Goal: Task Accomplishment & Management: Complete application form

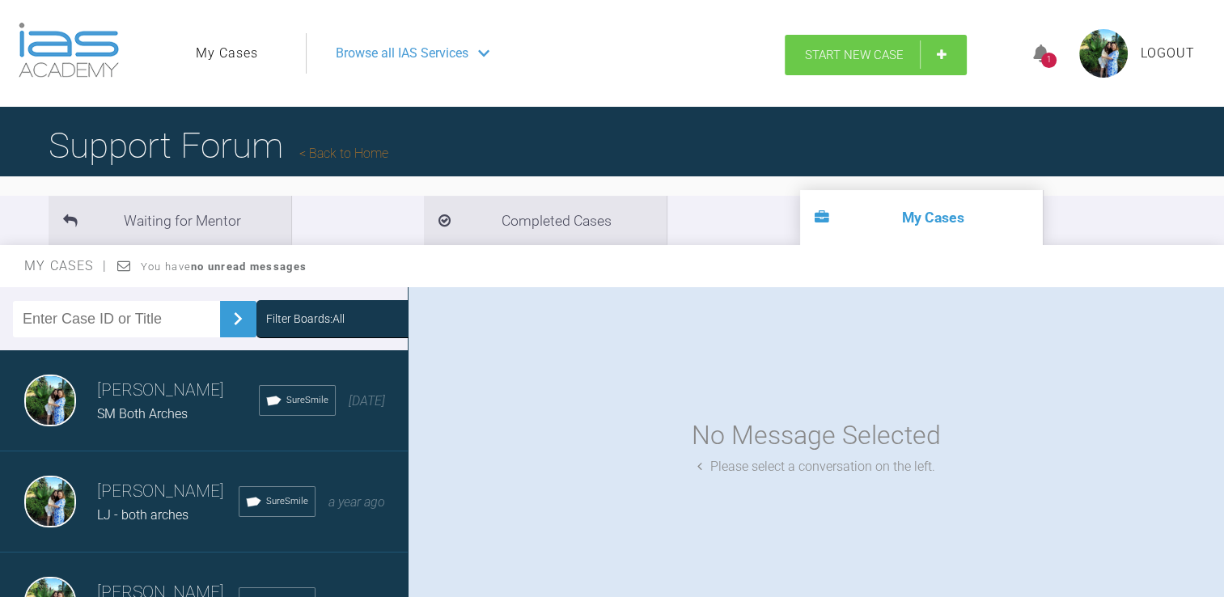
click at [877, 44] on link "Start New Case" at bounding box center [876, 55] width 182 height 40
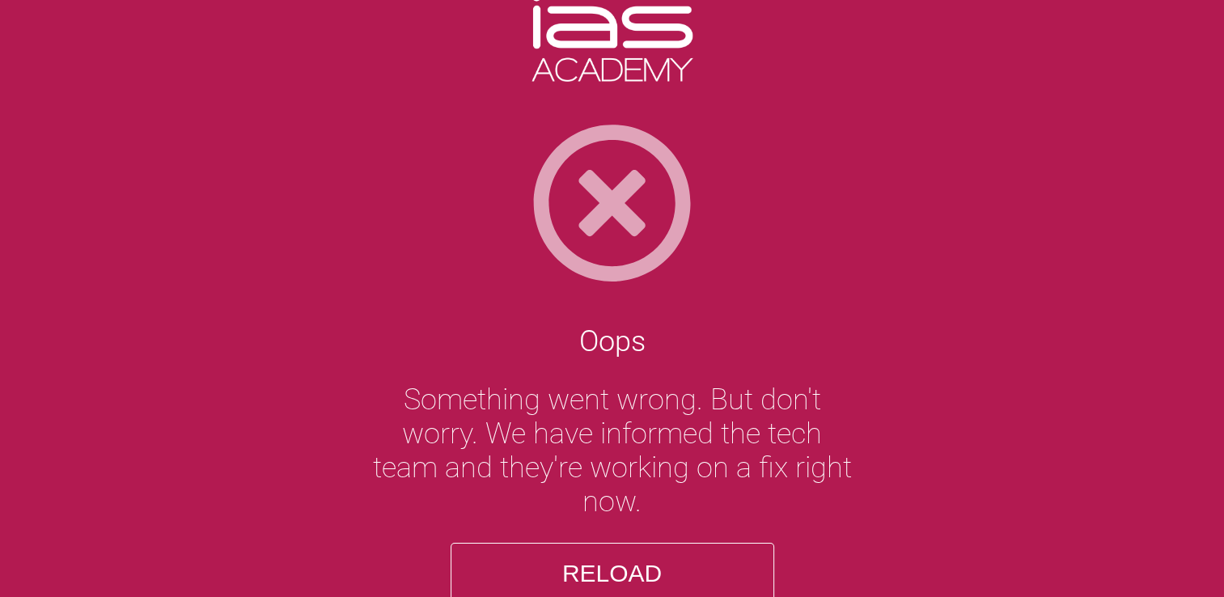
click at [664, 571] on button "Reload" at bounding box center [613, 573] width 324 height 61
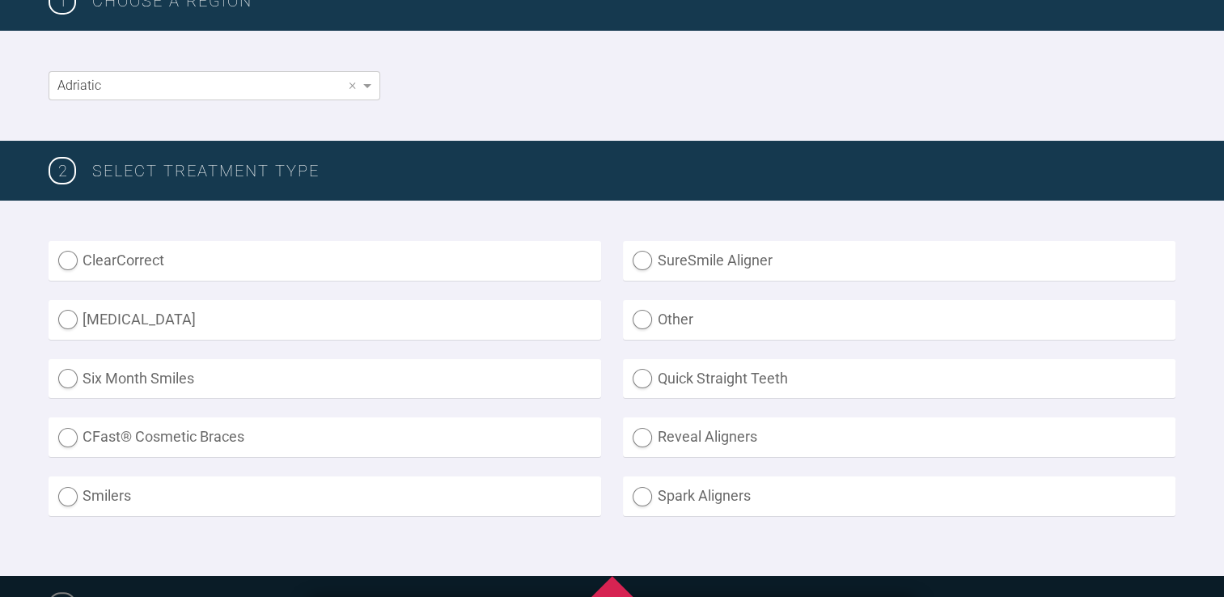
scroll to position [281, 0]
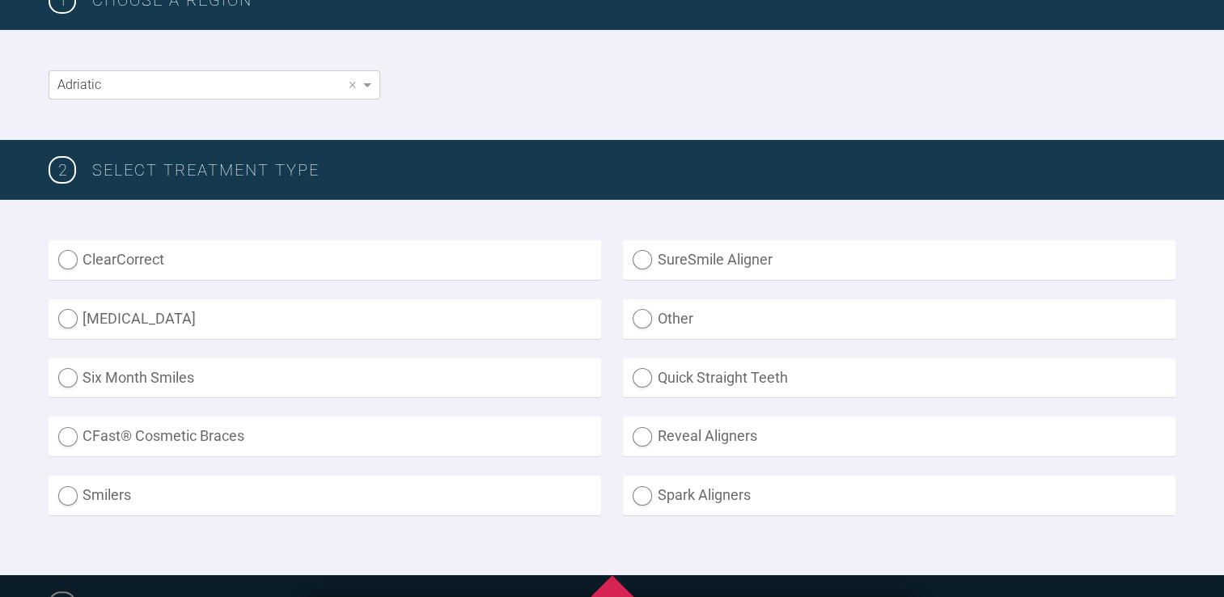
click at [766, 391] on label "Quick Straight Teeth" at bounding box center [899, 378] width 553 height 40
radio Teeth "true"
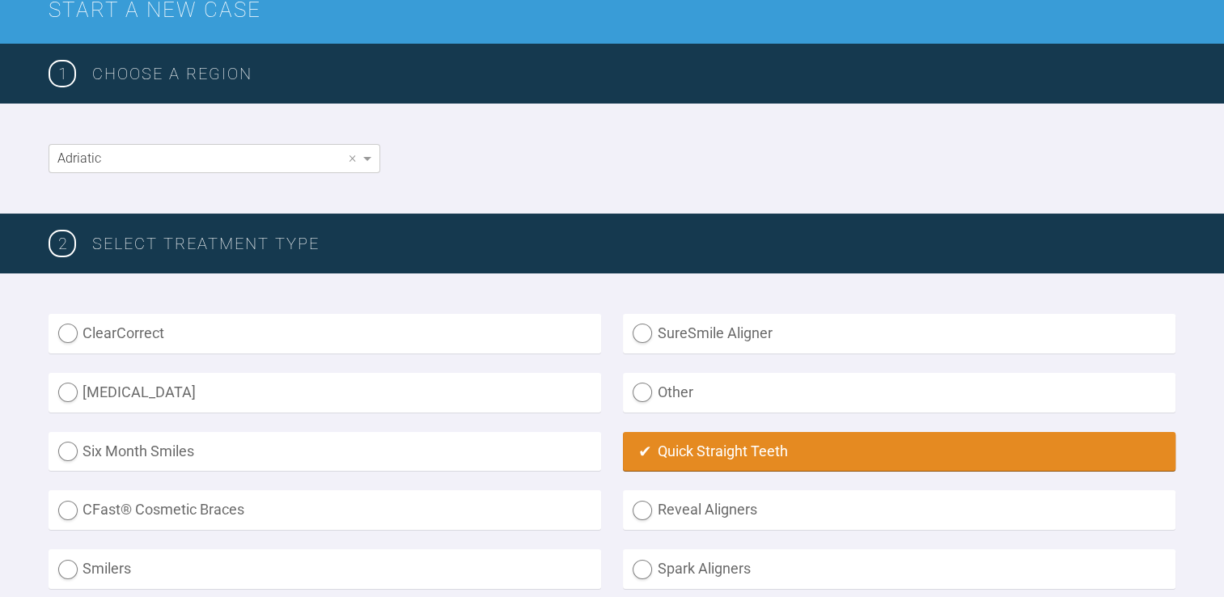
scroll to position [206, 0]
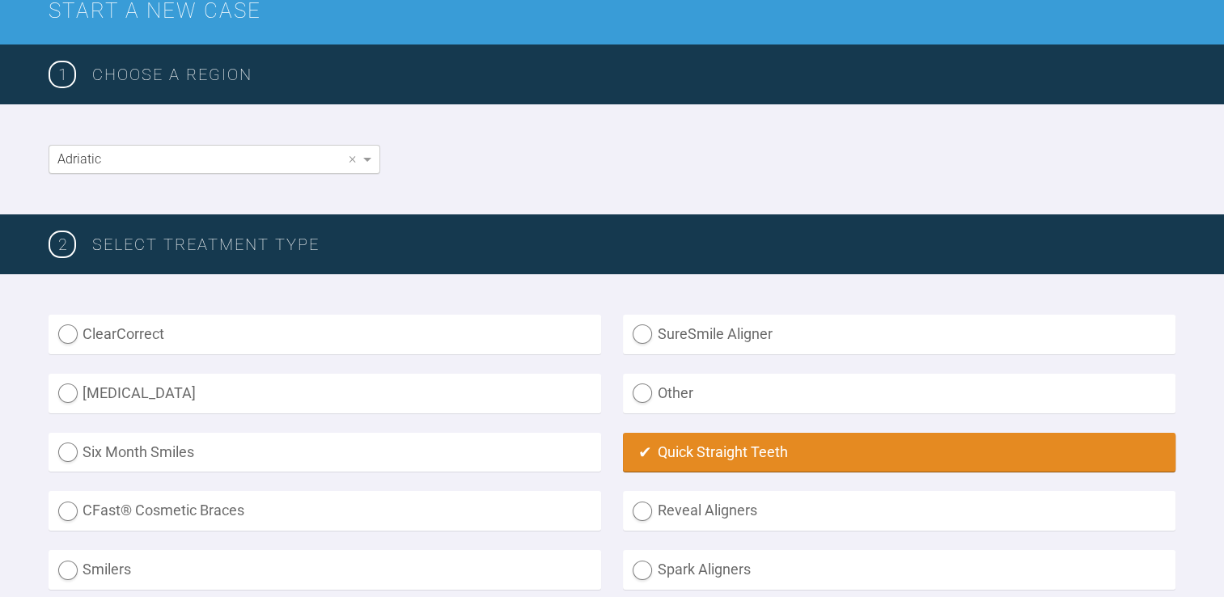
click at [69, 160] on span "Adriatic" at bounding box center [79, 158] width 44 height 15
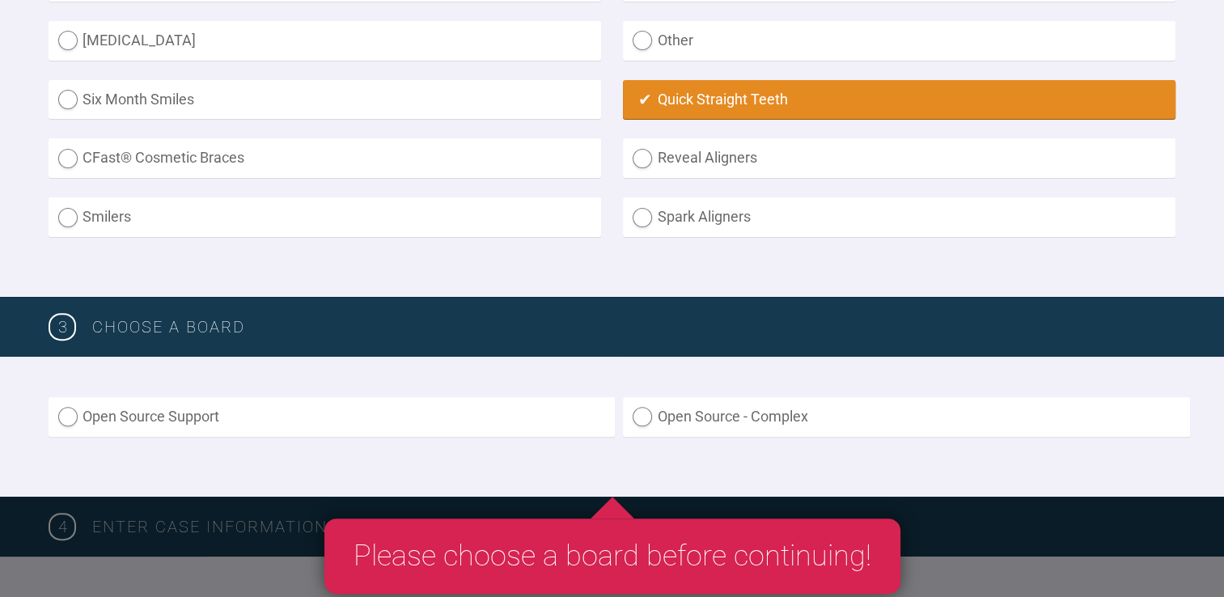
scroll to position [553, 0]
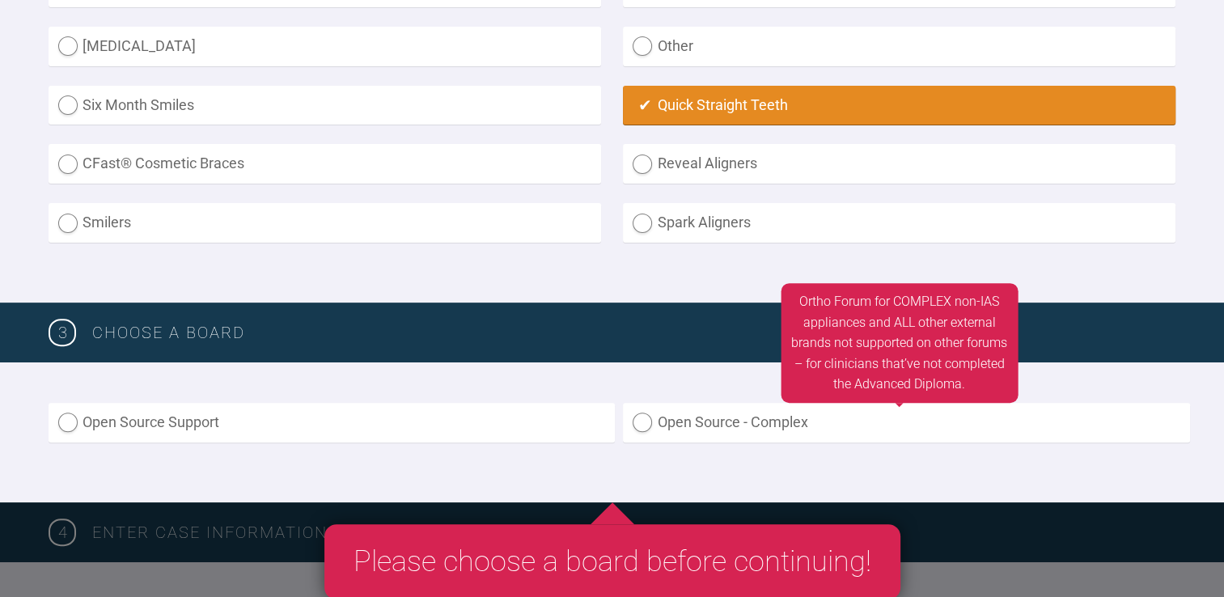
click at [712, 407] on label "Open Source - Complex" at bounding box center [906, 423] width 566 height 40
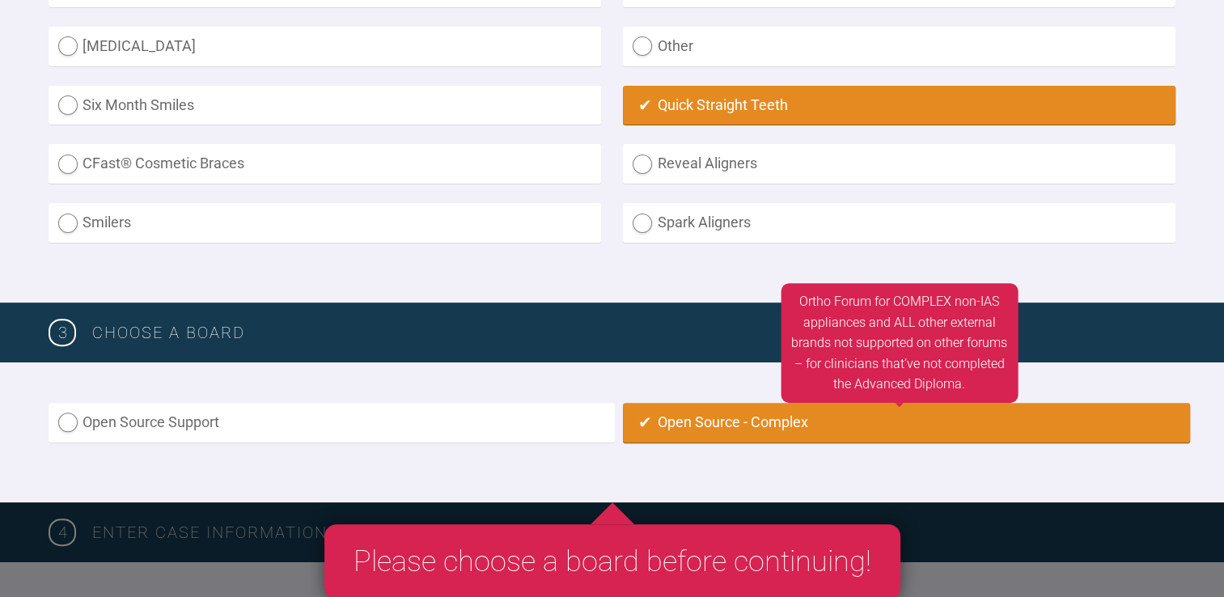
radio input "true"
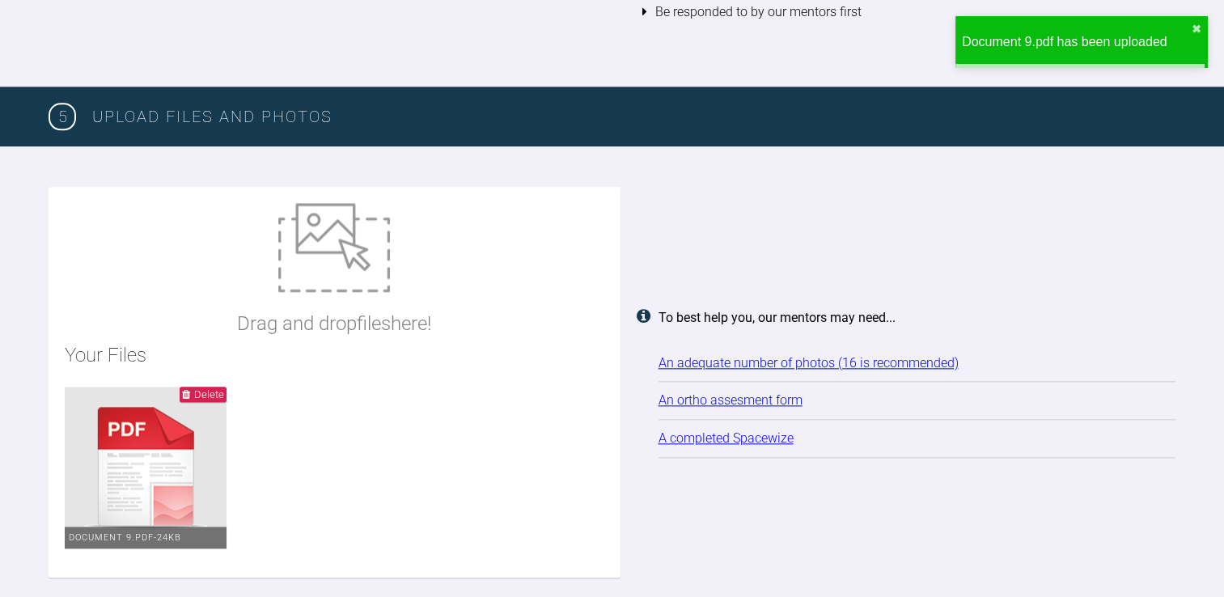
scroll to position [1817, 0]
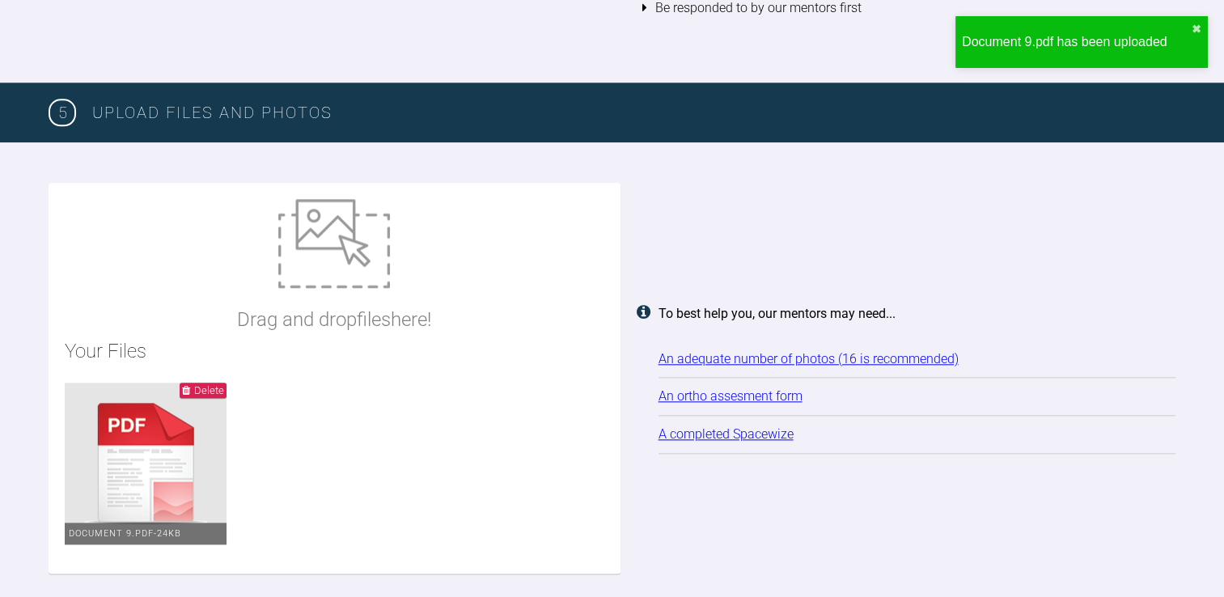
click at [411, 407] on ul "Delete Document 9.pdf - 24KB" at bounding box center [335, 470] width 540 height 175
type input "C:\fakepath\[DATE] - Spacewize capture (4).png"
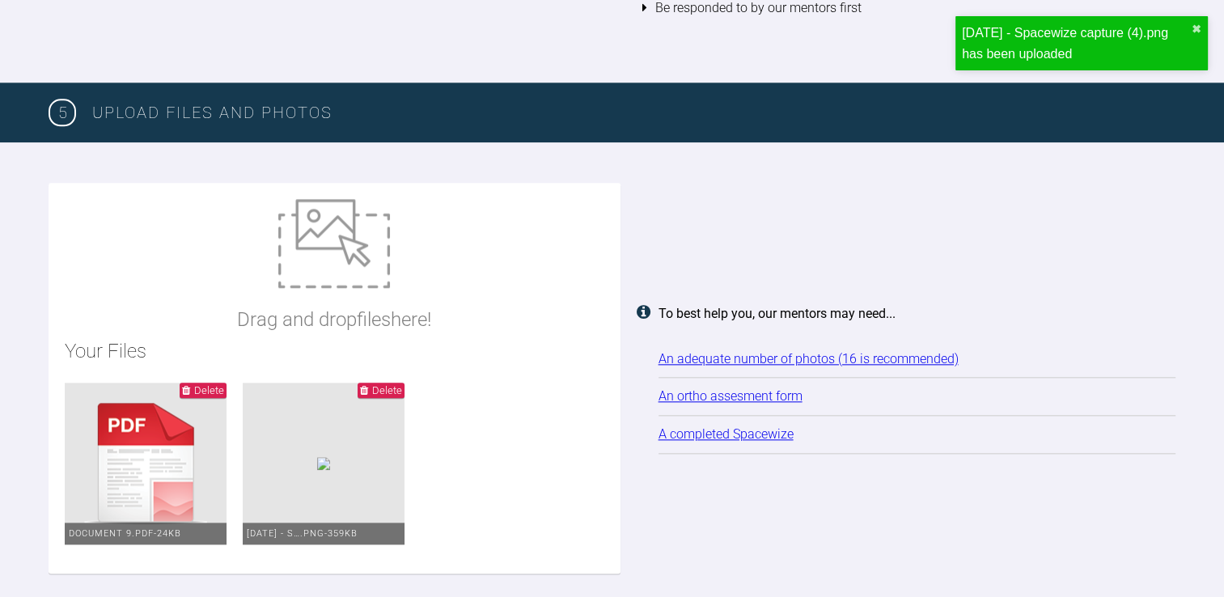
click at [220, 248] on div "Drag and drop files here! Your Files Delete Document 9.pdf - 24KB Delete [DATE]…" at bounding box center [335, 378] width 572 height 391
type input "C:\fakepath\[DATE] - Spacewize capture (3).png"
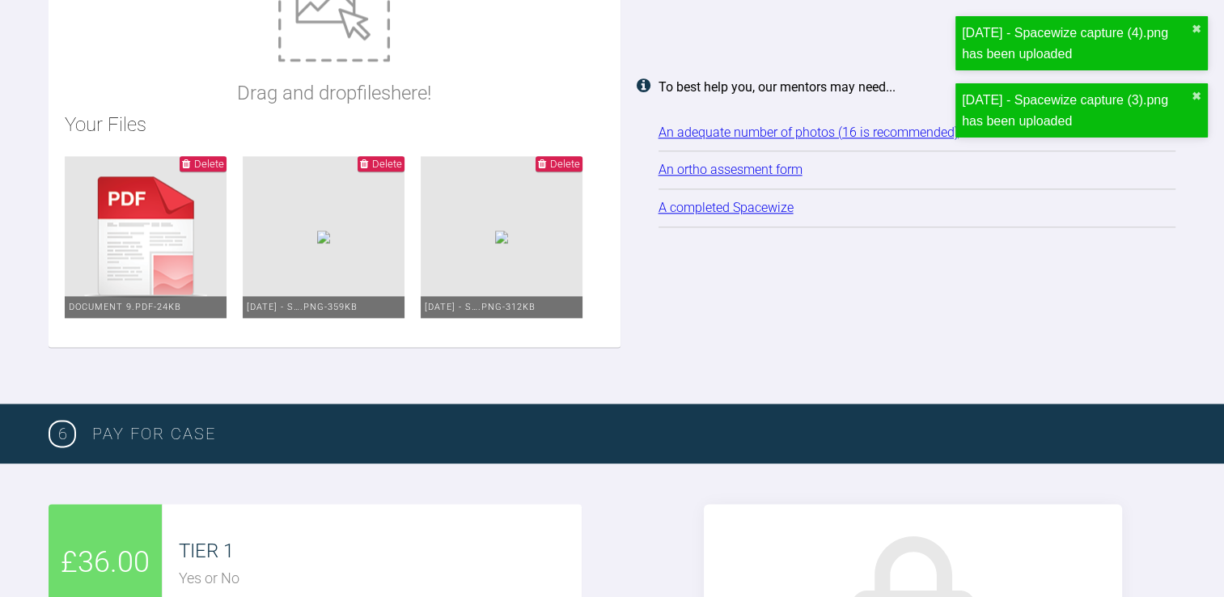
scroll to position [2042, 0]
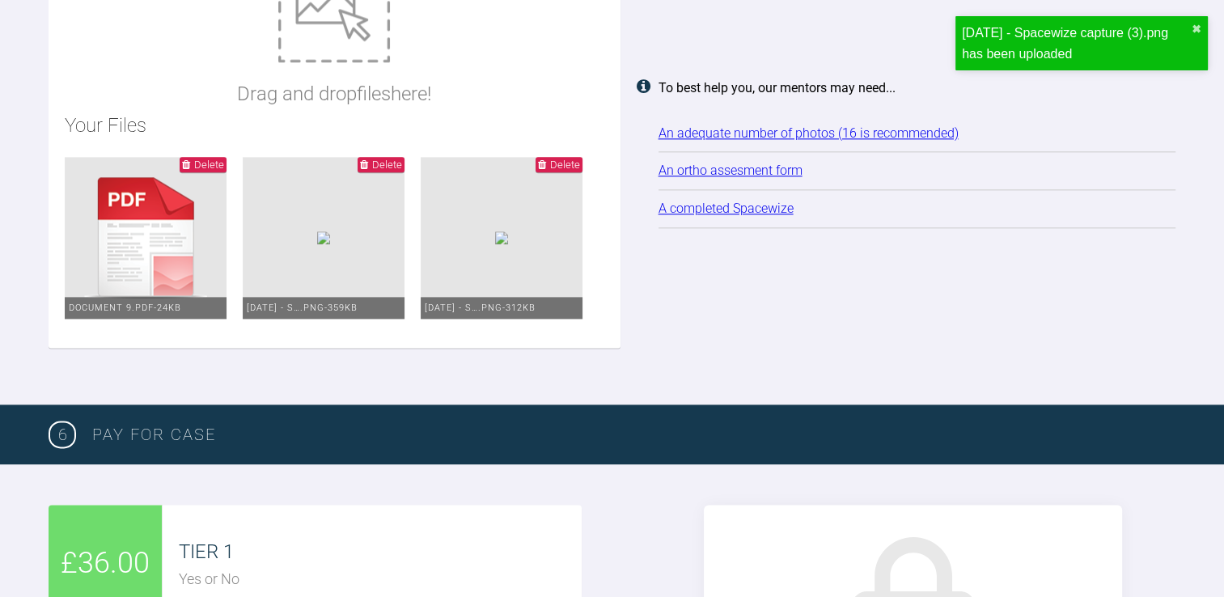
click at [495, 244] on img at bounding box center [501, 237] width 13 height 13
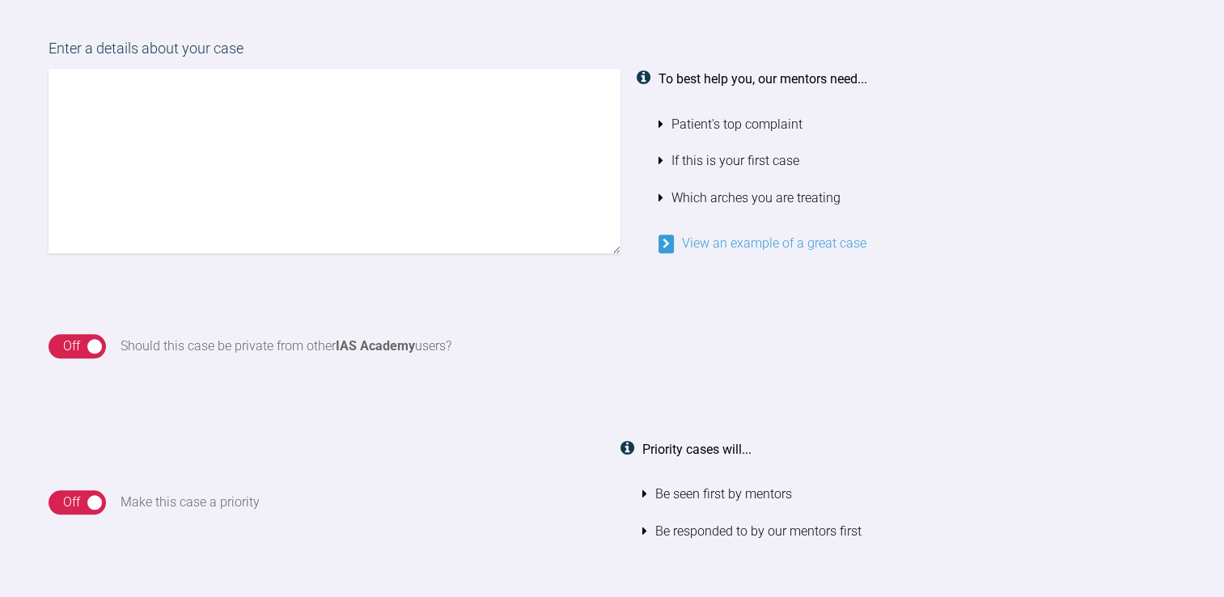
scroll to position [1288, 0]
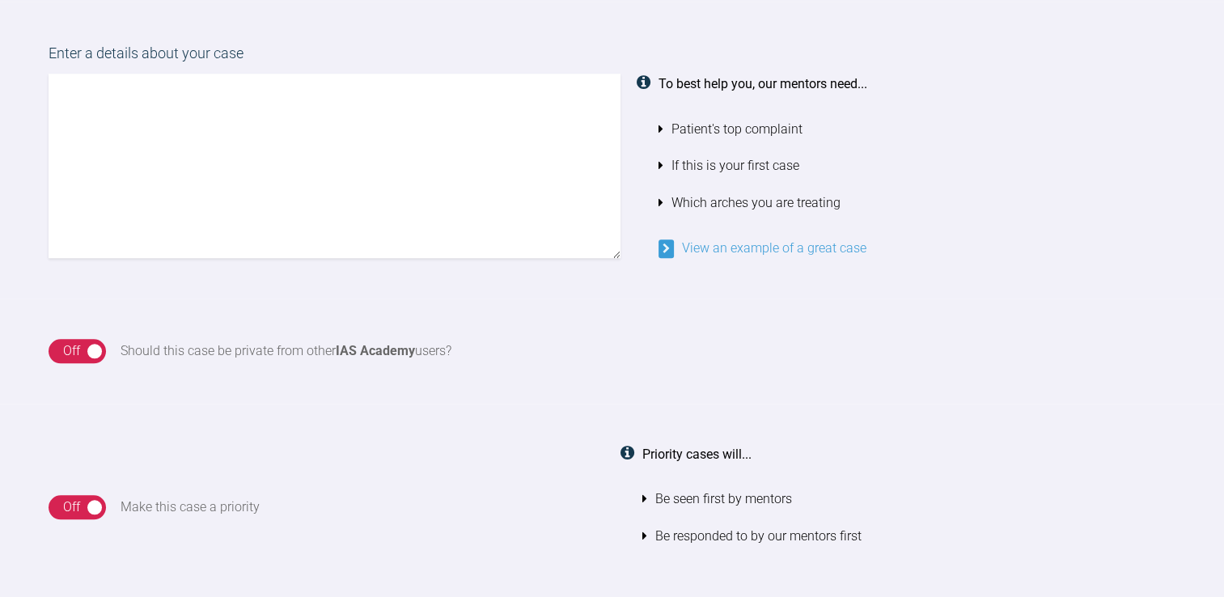
click at [77, 350] on div "Off" at bounding box center [71, 351] width 17 height 21
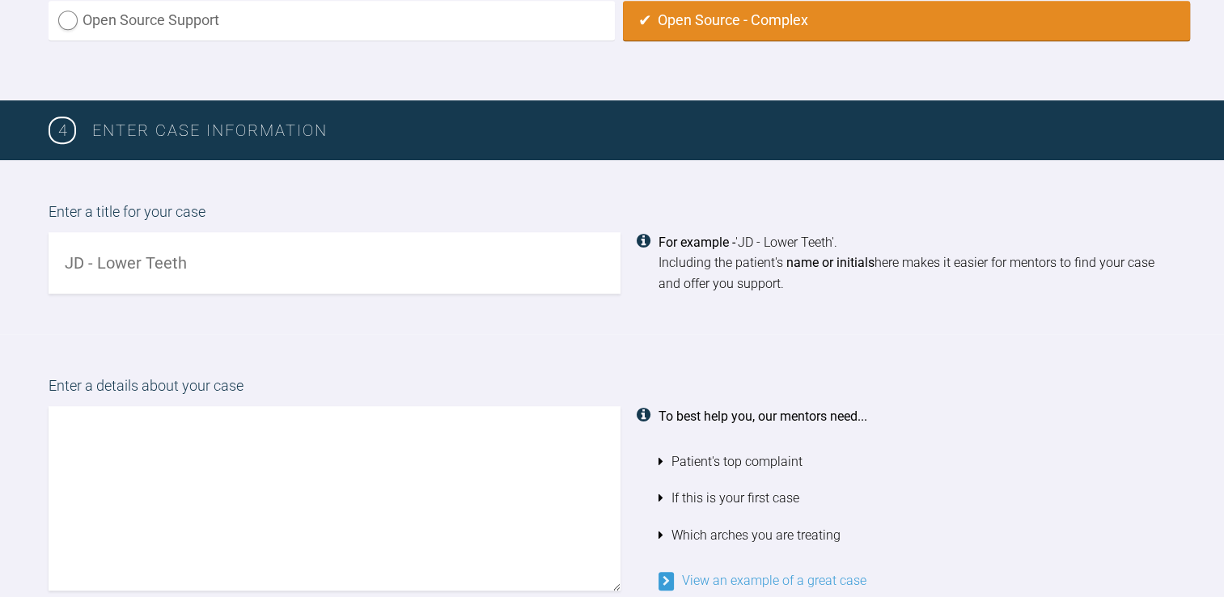
scroll to position [955, 0]
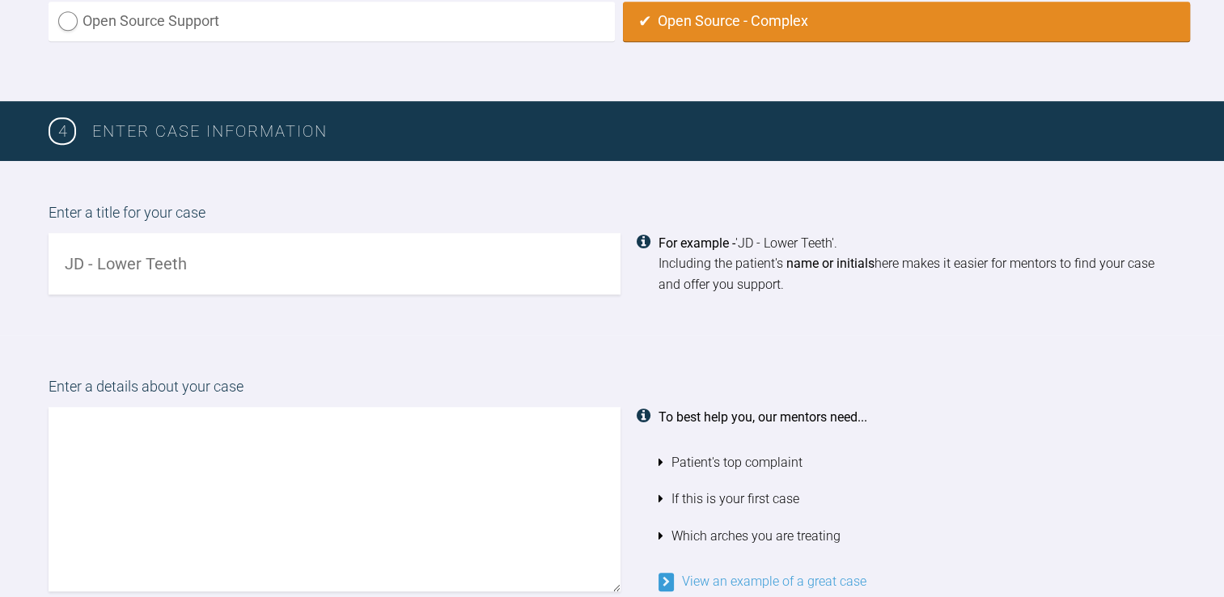
click at [167, 286] on input "text" at bounding box center [335, 264] width 572 height 62
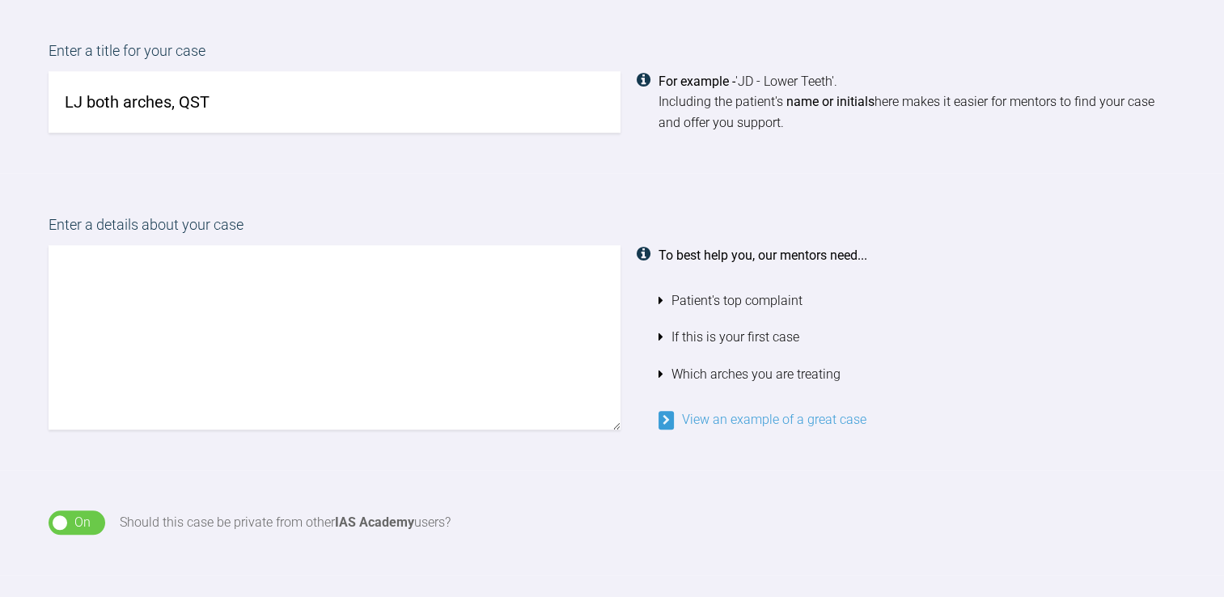
scroll to position [1126, 0]
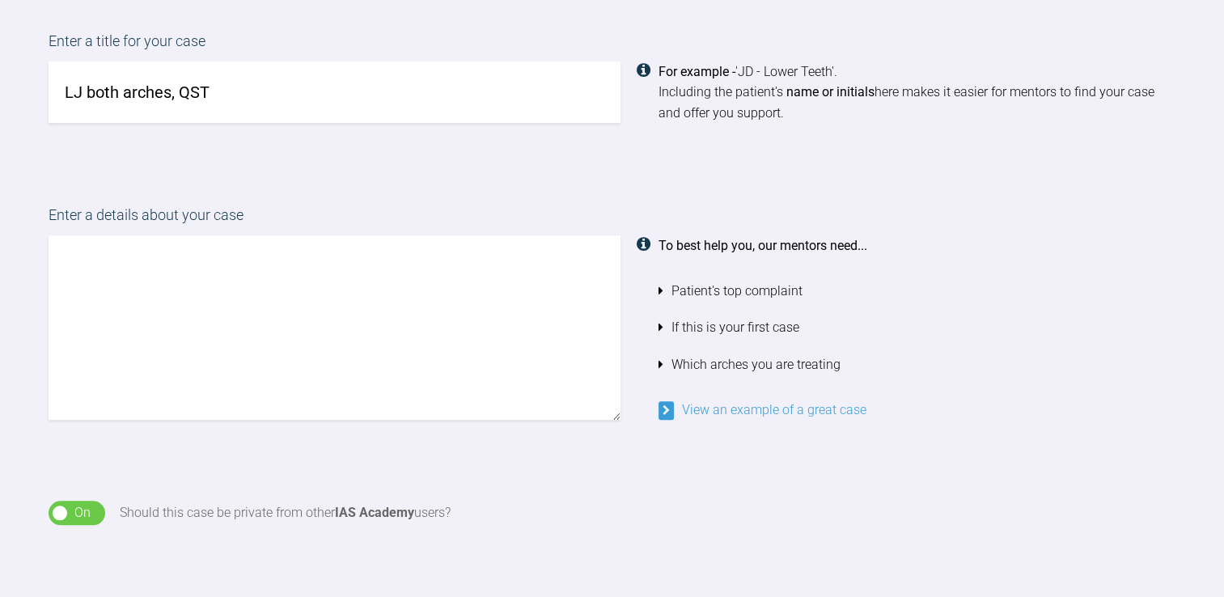
type input "LJ both arches, QST"
click at [167, 286] on textarea at bounding box center [335, 327] width 572 height 184
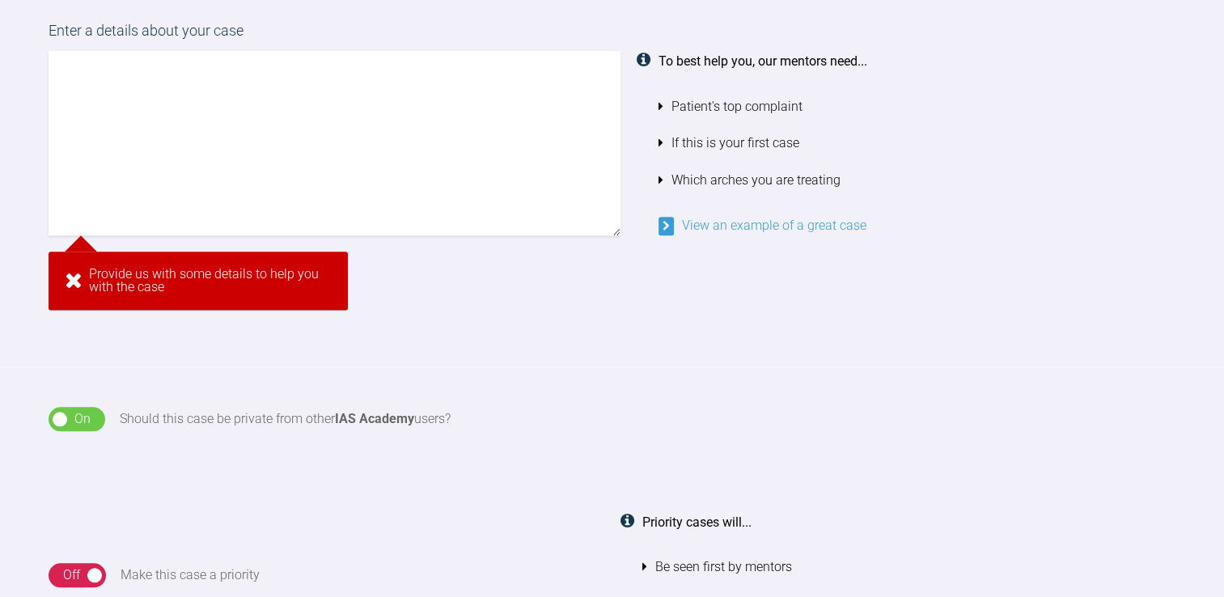
scroll to position [1308, 0]
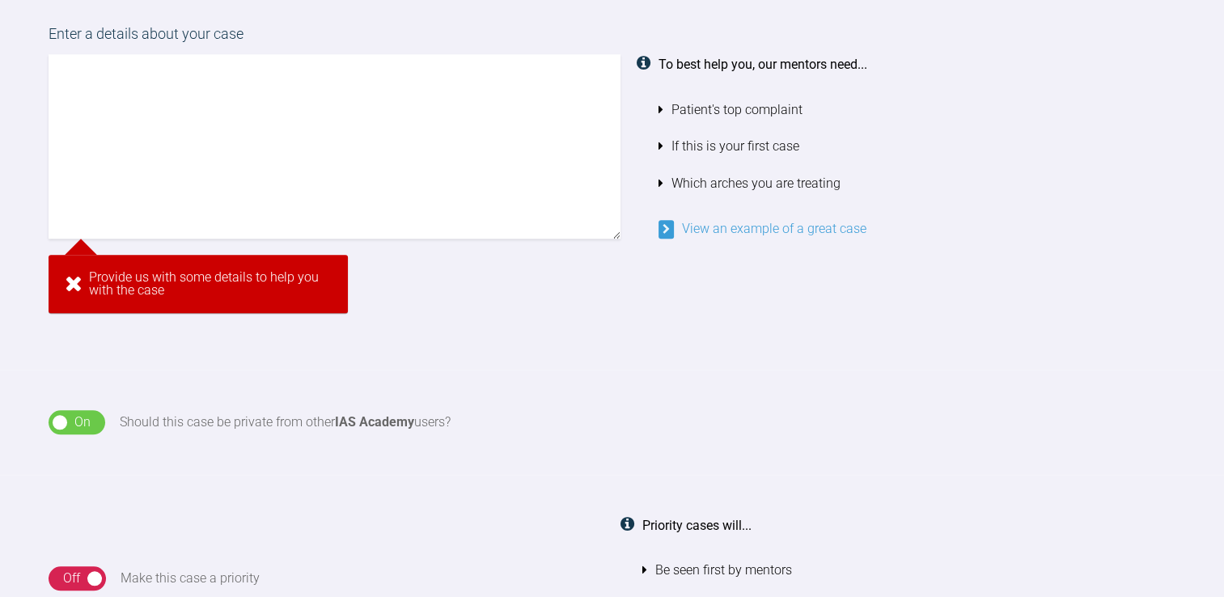
click at [382, 121] on textarea at bounding box center [335, 146] width 572 height 184
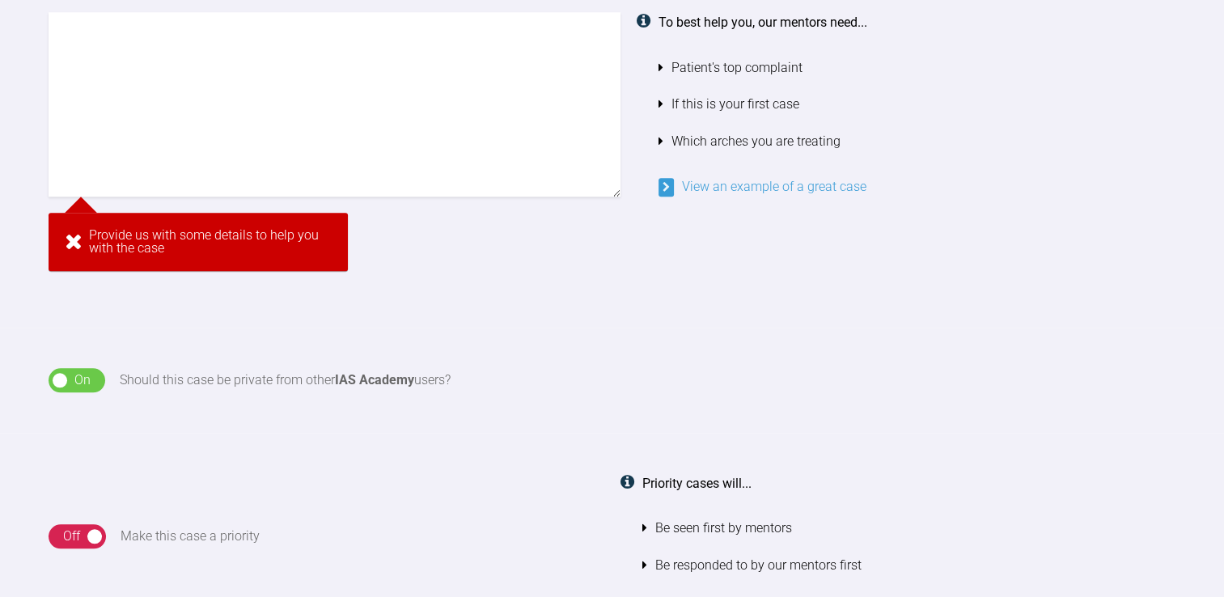
click at [385, 87] on textarea at bounding box center [335, 104] width 572 height 184
paste textarea "This patient is happy with the appearance of her teeth but complains of food im…"
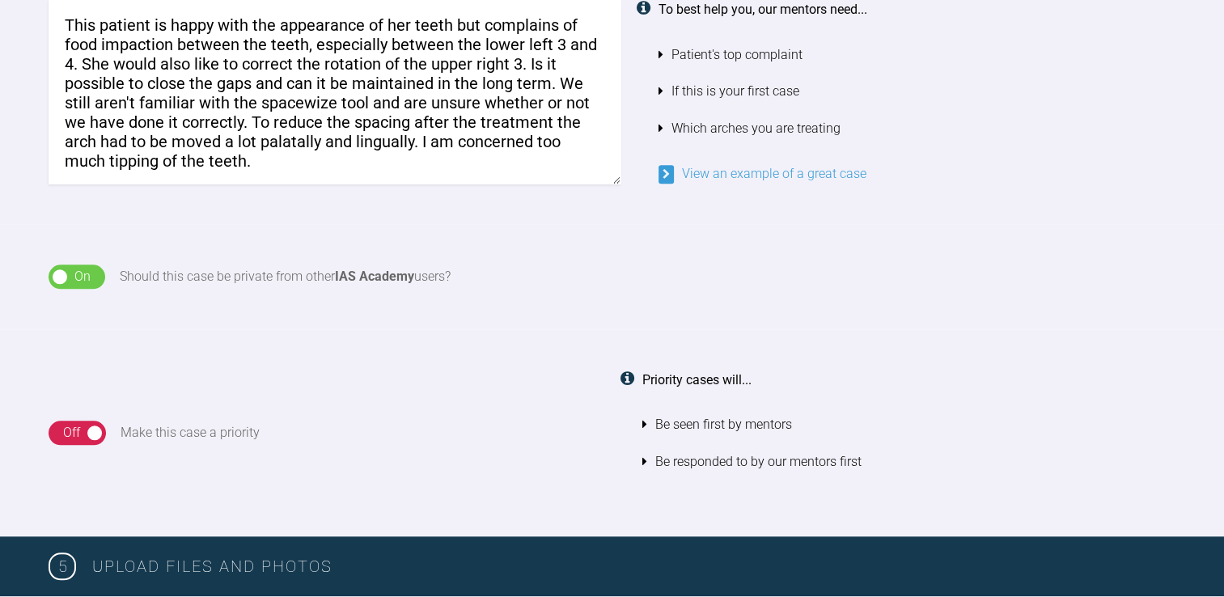
scroll to position [1346, 0]
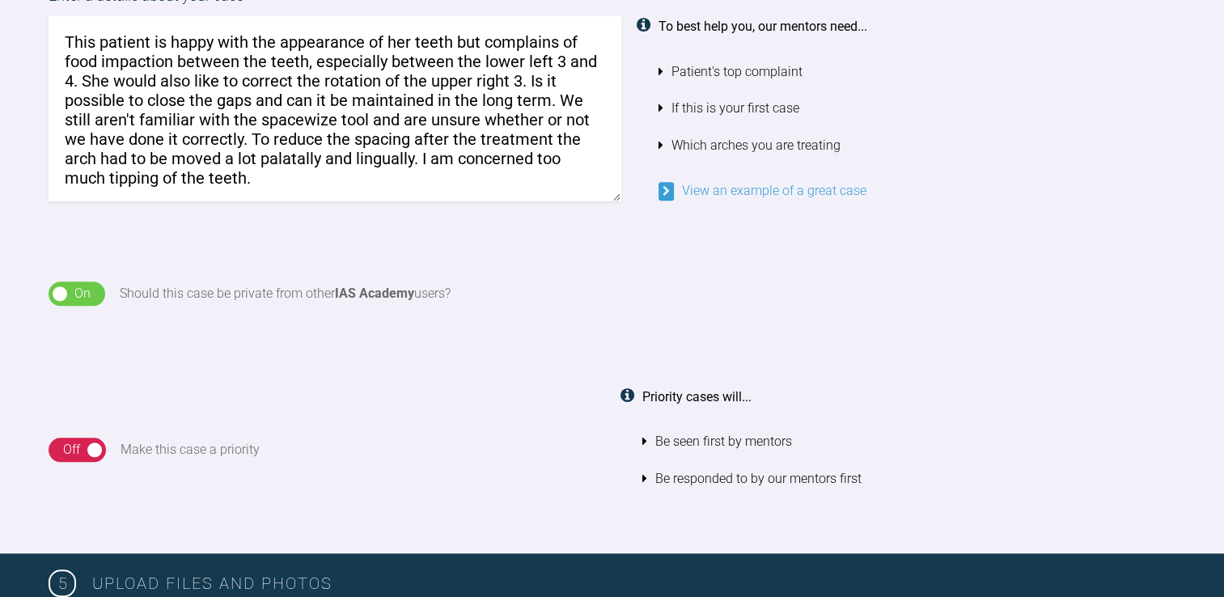
drag, startPoint x: 557, startPoint y: 99, endPoint x: 278, endPoint y: 181, distance: 291.1
click at [278, 181] on textarea "This patient is happy with the appearance of her teeth but complains of food im…" at bounding box center [335, 108] width 572 height 184
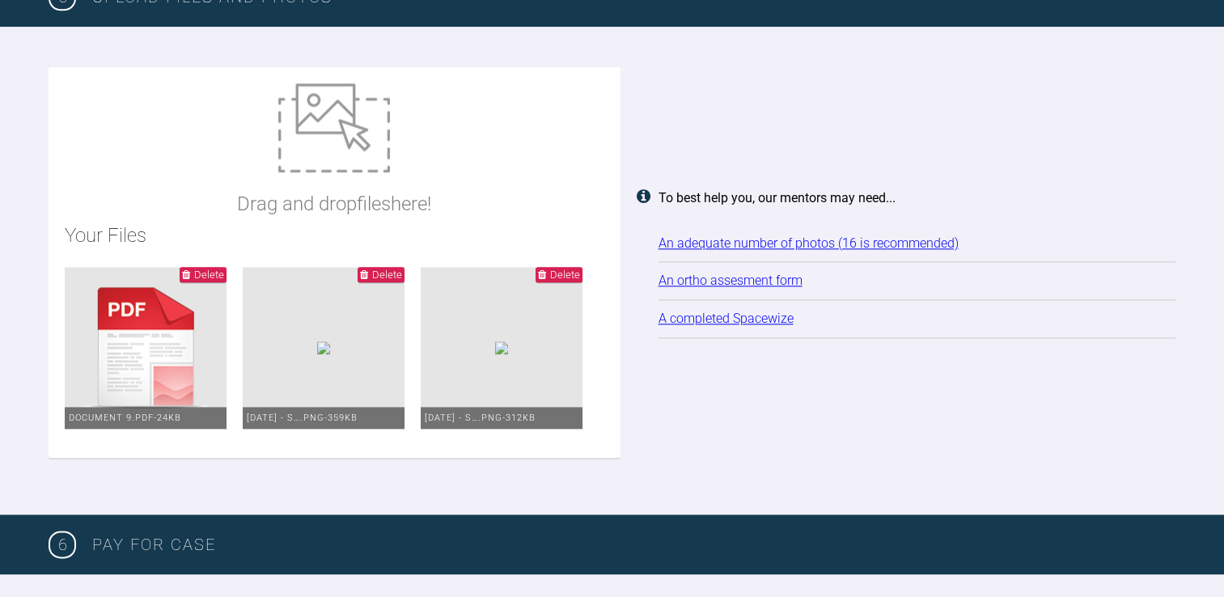
scroll to position [2018, 0]
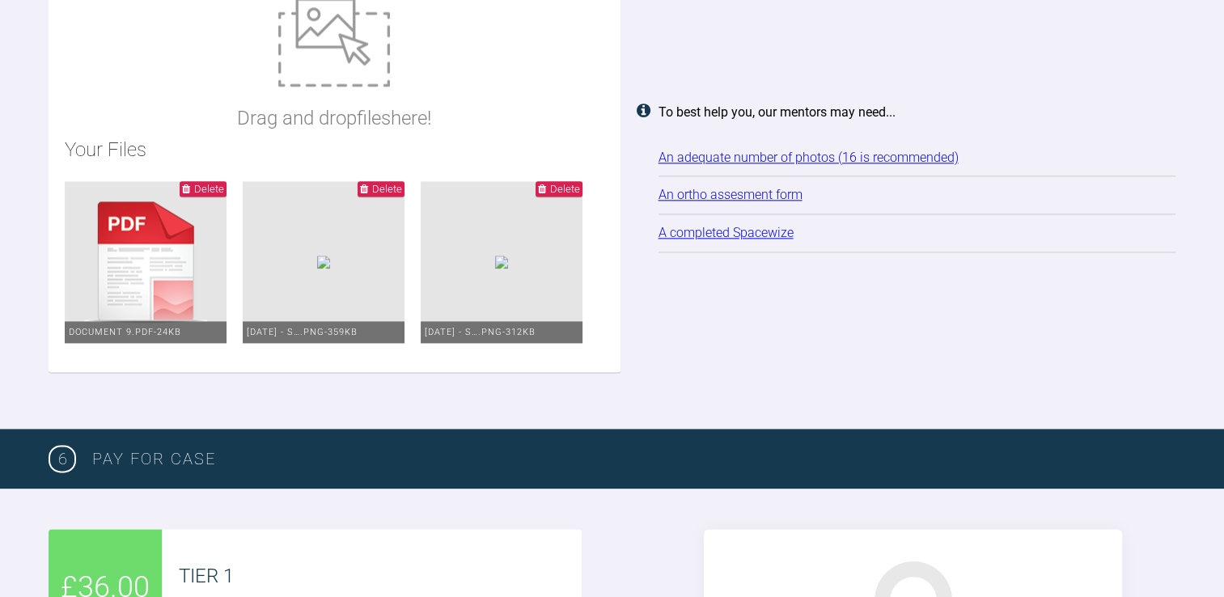
type textarea "This patient is happy with the appearance of her teeth but complains of food im…"
click at [683, 165] on link "An adequate number of photos (16 is recommended)" at bounding box center [809, 157] width 300 height 15
click at [545, 356] on ul "Delete Document 9.pdf - 24KB Delete [DATE] - S….png - 359KB Delete [DATE] - S….…" at bounding box center [335, 268] width 540 height 175
type input "C:\fakepath\Screenshot [DATE] 094111.png"
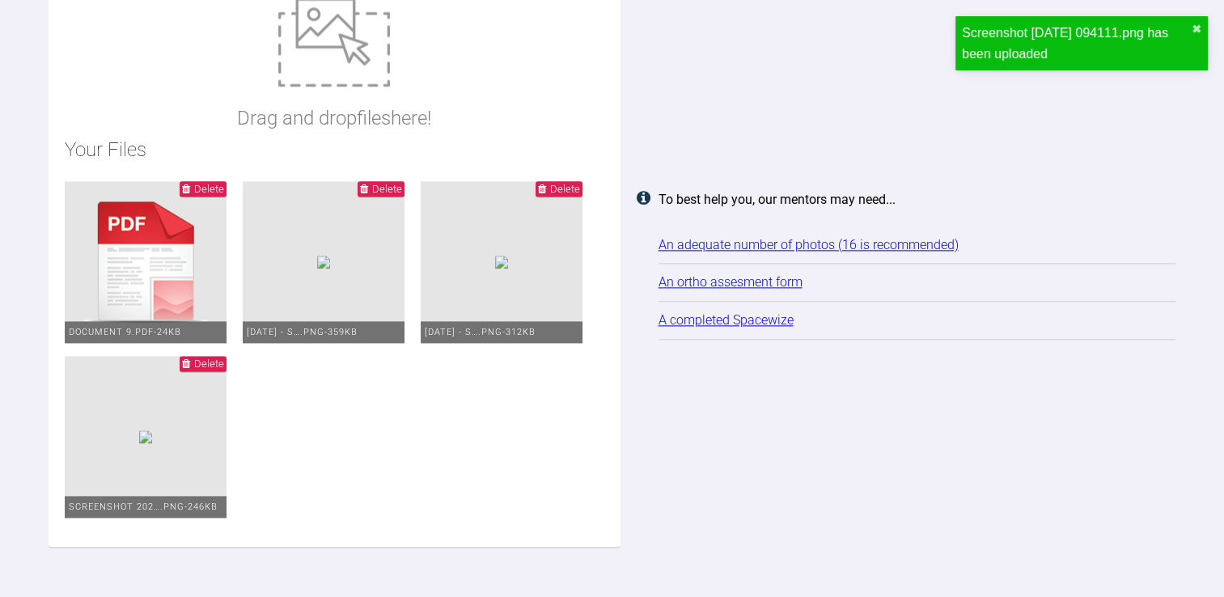
click at [554, 261] on ul "Delete Document 9.pdf - 24KB Delete [DATE] - S….png - 359KB Delete [DATE] - S….…" at bounding box center [335, 356] width 540 height 350
type input "C:\fakepath\Screenshot [DATE] 094226.png"
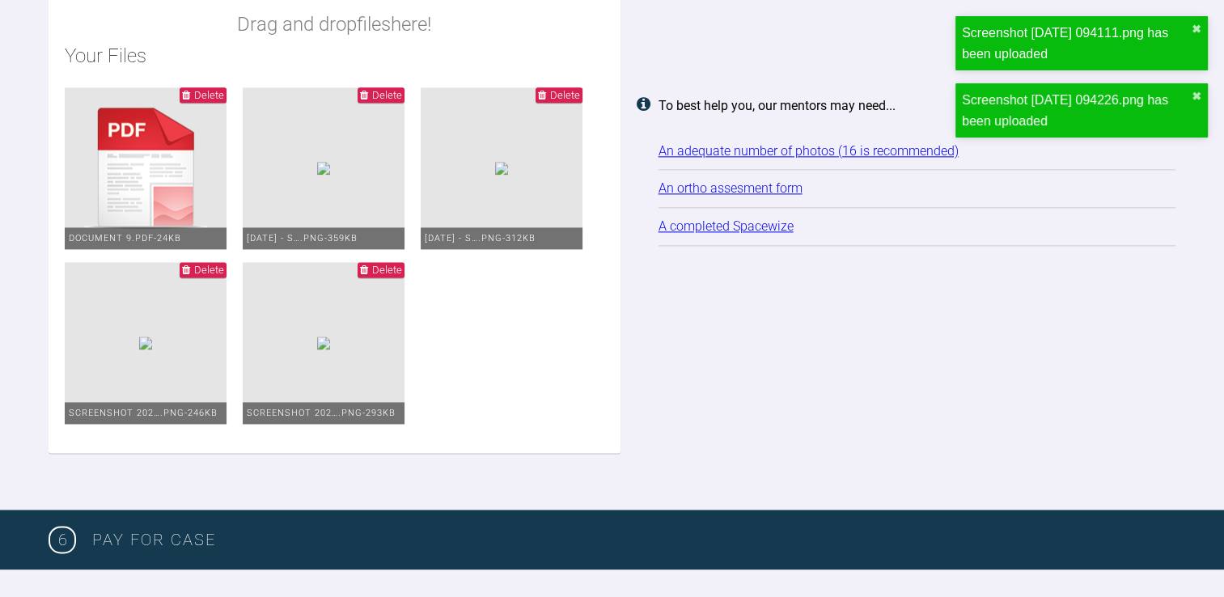
scroll to position [2118, 0]
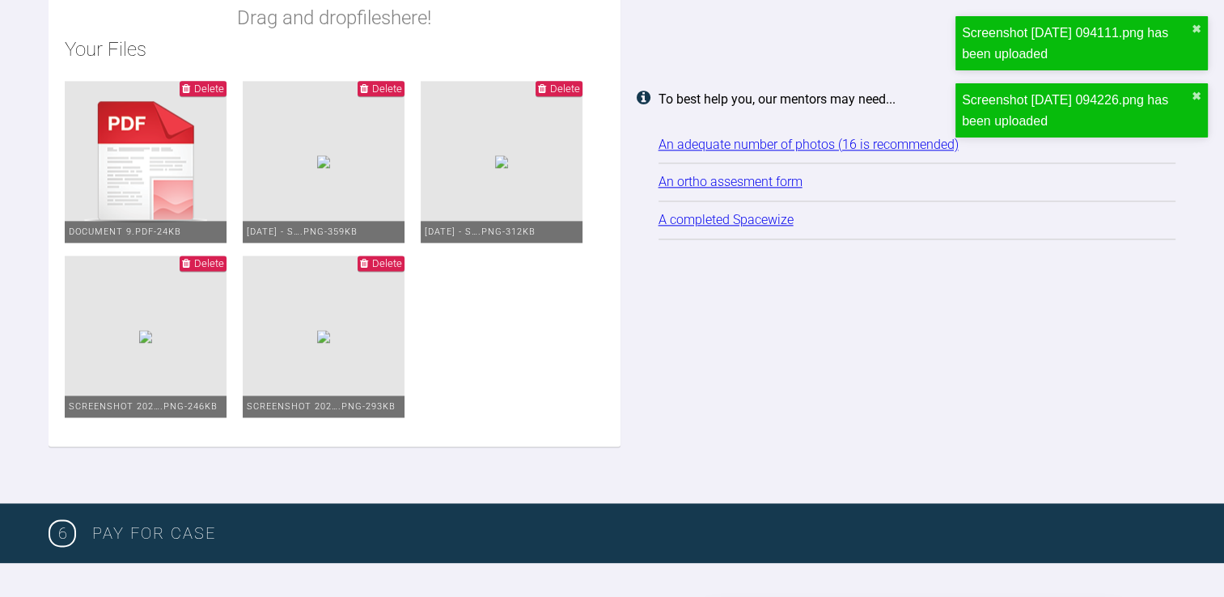
click at [401, 430] on ul "Delete Document 9.pdf - 24KB Delete [DATE] - S….png - 359KB Delete [DATE] - S….…" at bounding box center [335, 256] width 540 height 350
type input "C:\fakepath\Screenshot [DATE] 094049.png"
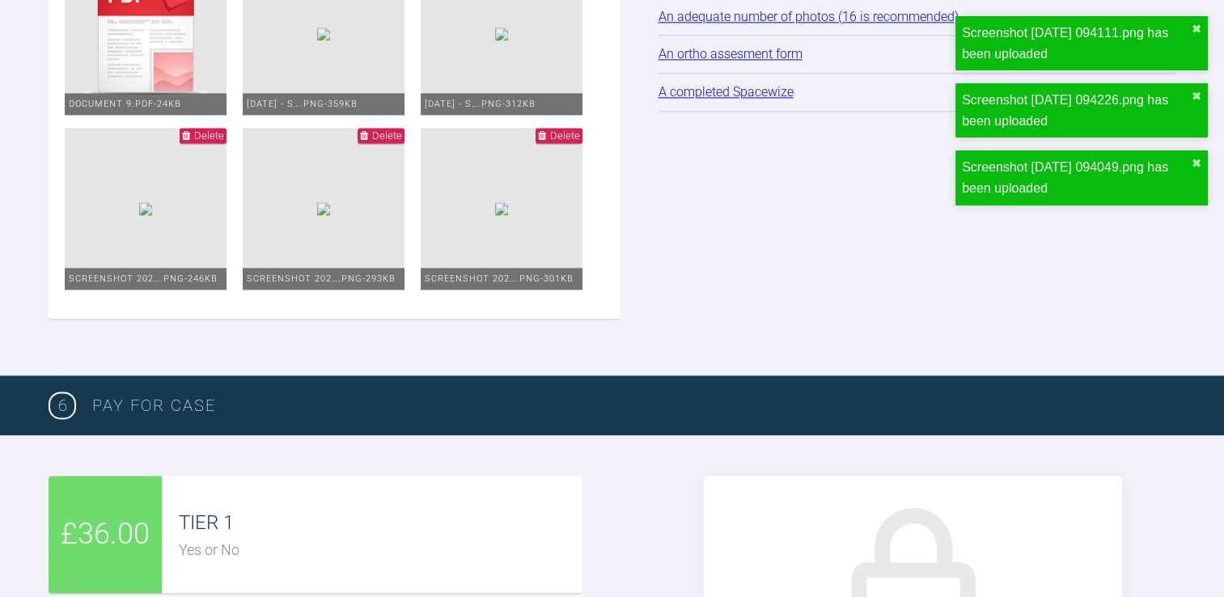
scroll to position [2258, 0]
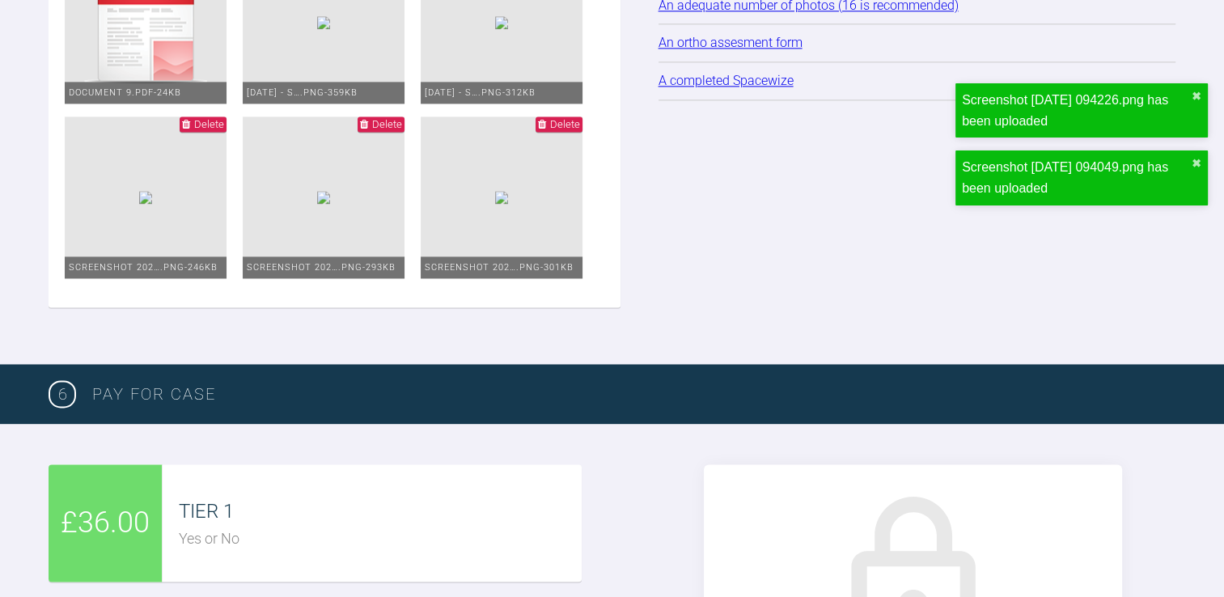
click at [451, 307] on div "Drag and drop files here! Your Files Delete Document 9.pdf - 24KB Delete [DATE]…" at bounding box center [335, 25] width 572 height 566
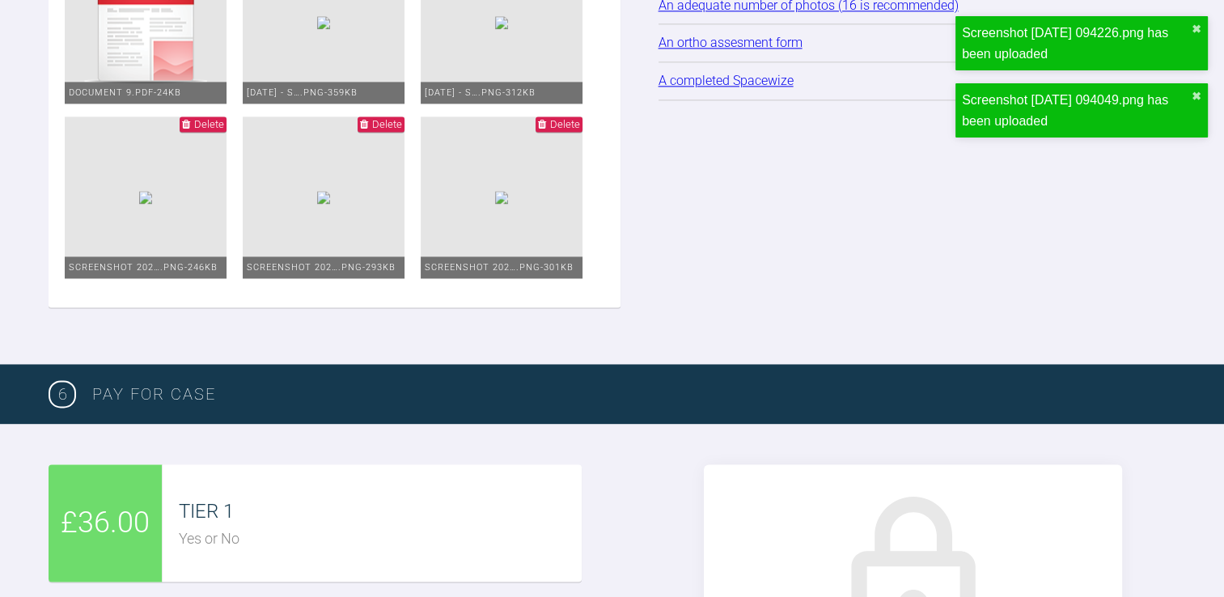
type input "C:\fakepath\Screenshot [DATE] 094241.png"
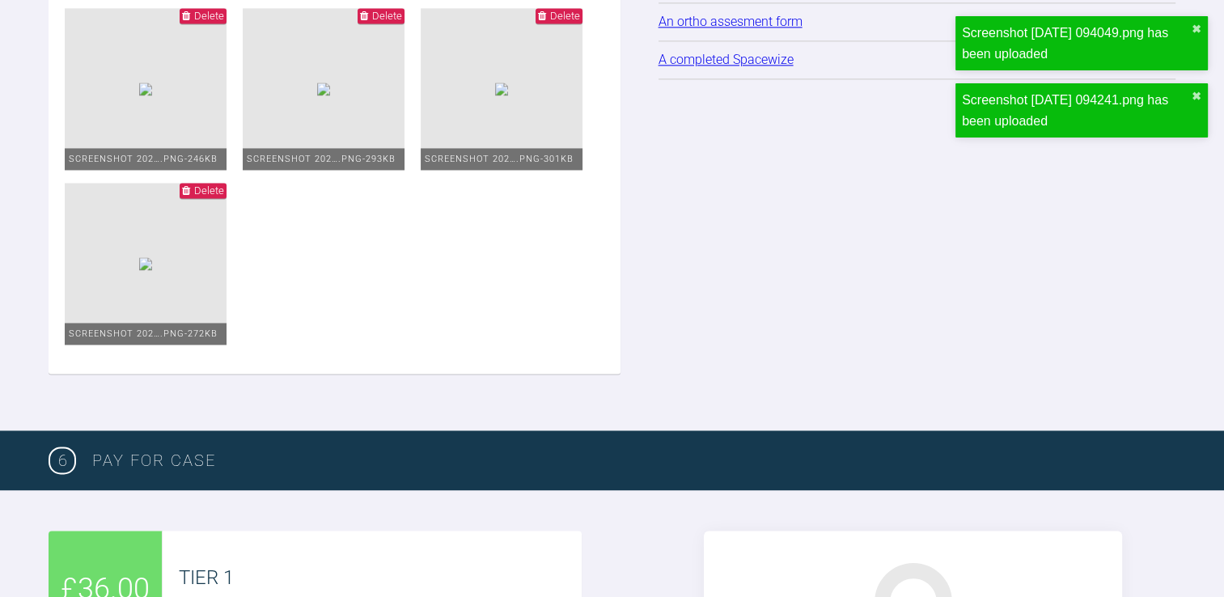
scroll to position [2368, 0]
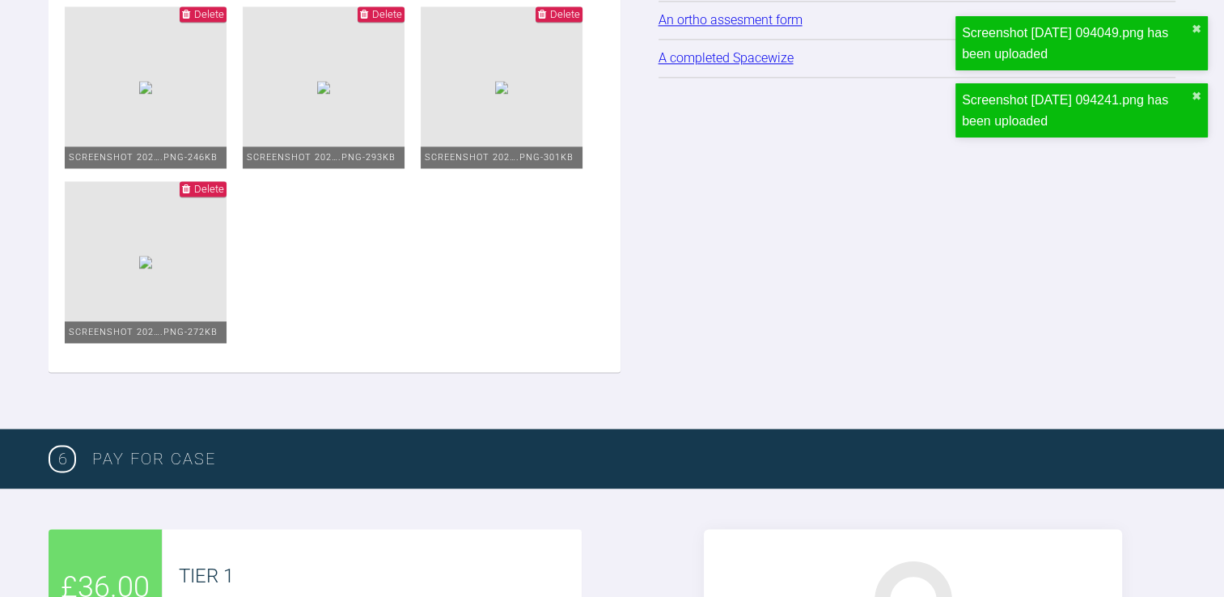
click at [371, 356] on ul "Delete Document 9.pdf - 24KB Delete [DATE] - S….png - 359KB Delete [DATE] - S….…" at bounding box center [335, 94] width 540 height 524
type input "C:\fakepath\Screenshot [DATE] 094133.png"
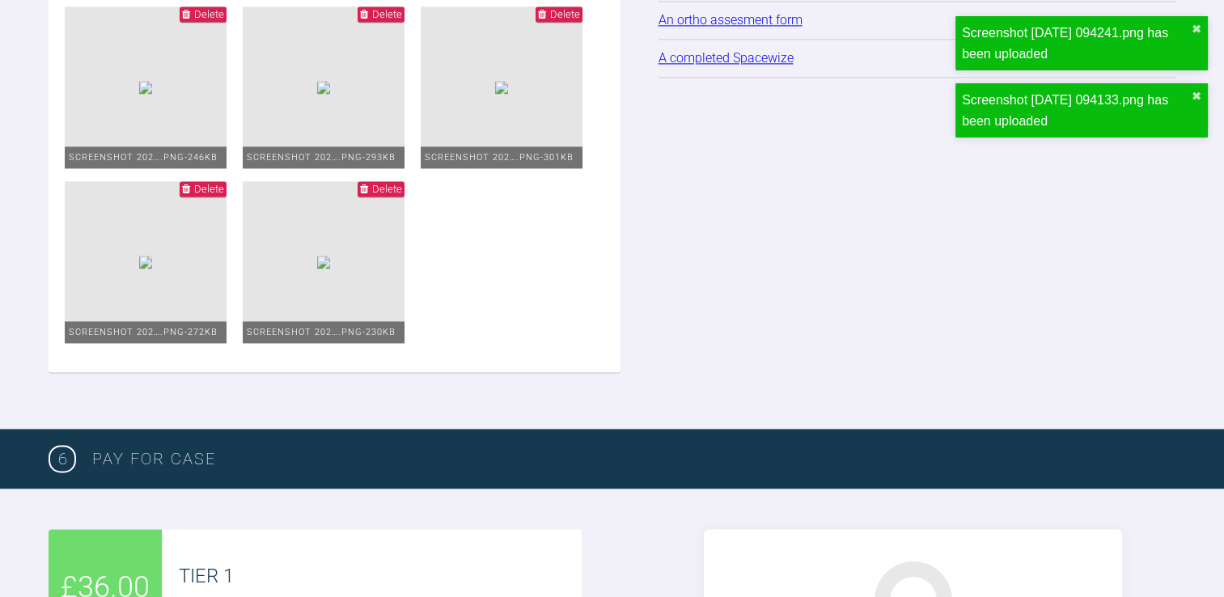
click at [607, 372] on div "Drag and drop files here! Your Files Delete Document 9.pdf - 24KB Delete [DATE]…" at bounding box center [335, 2] width 572 height 740
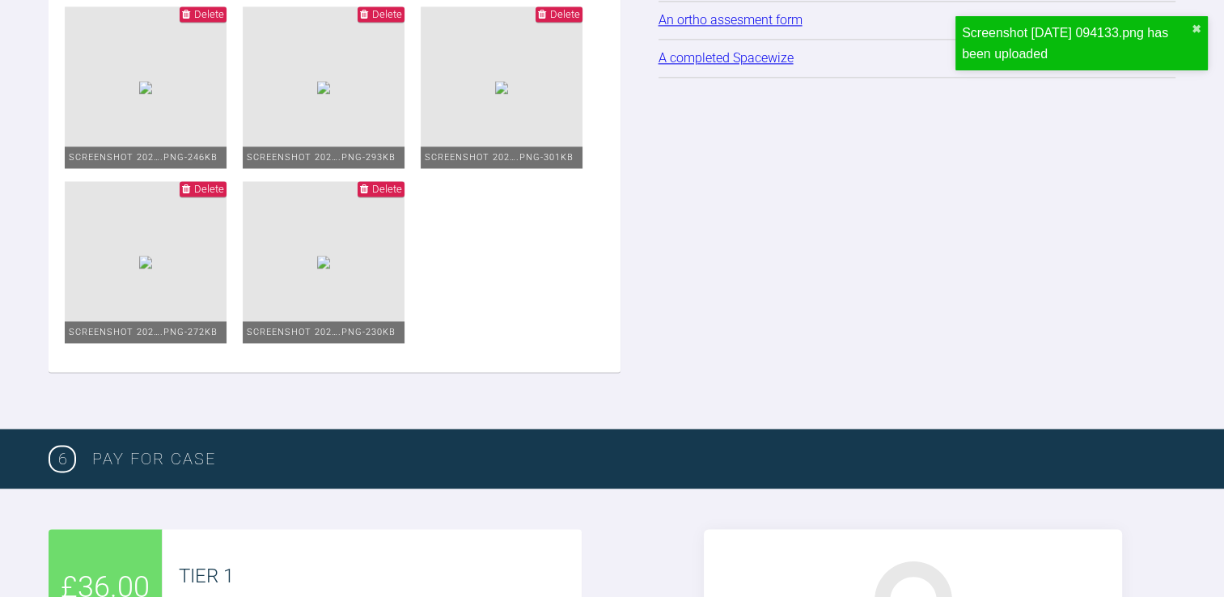
type input "C:\fakepath\Screenshot [DATE] 164524.png"
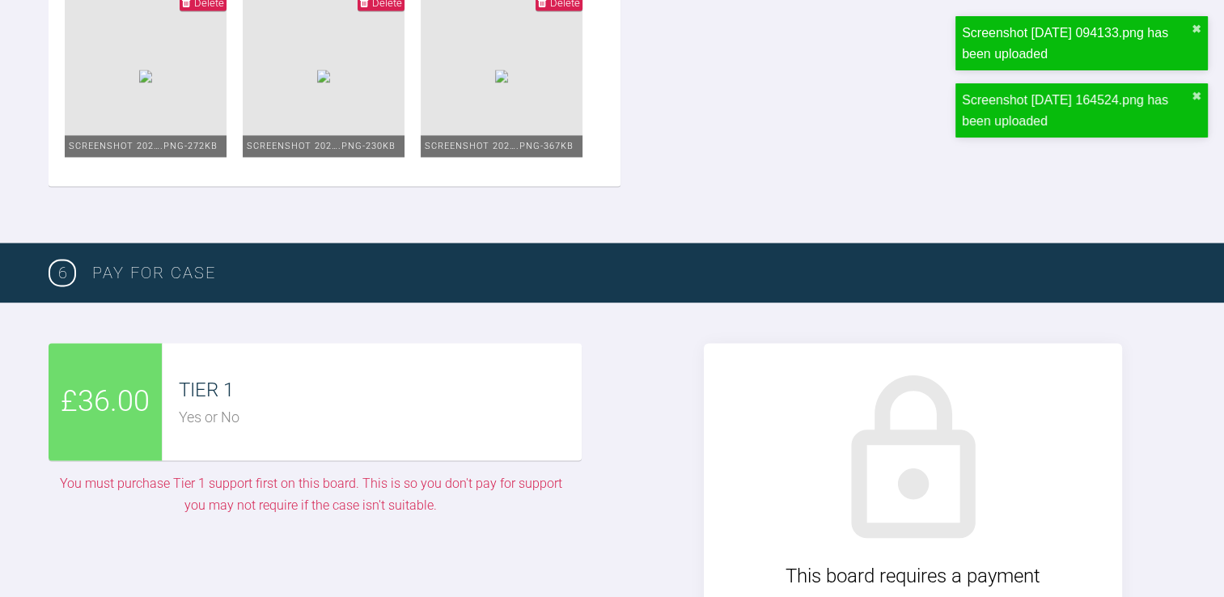
scroll to position [2559, 0]
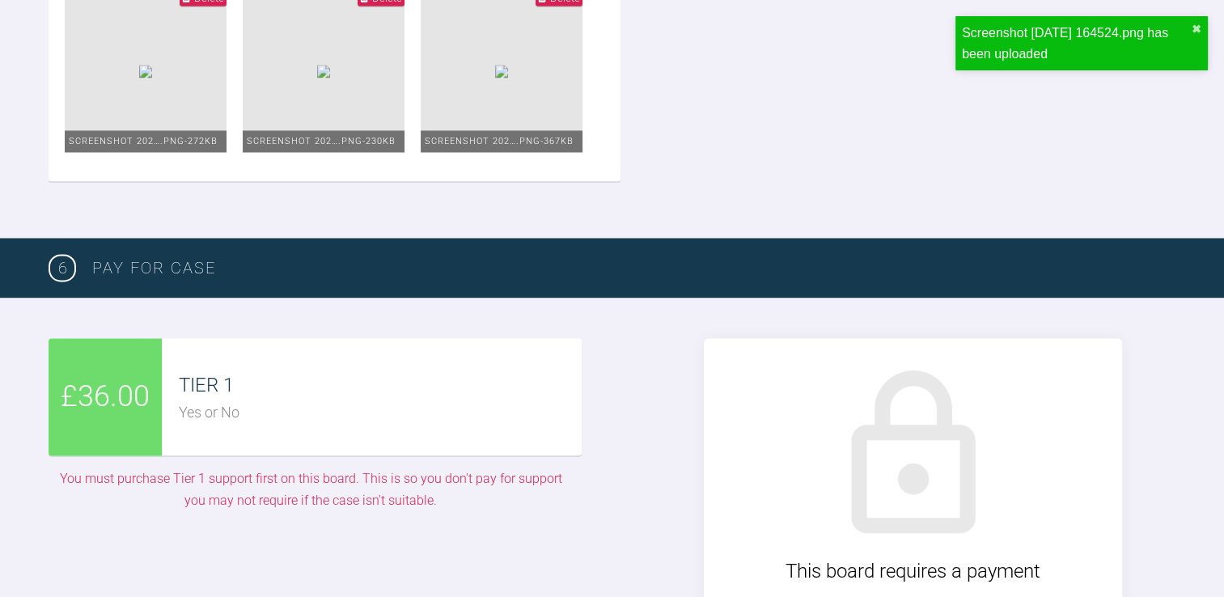
type input "C:\fakepath\Screenshot [DATE] 163712.png"
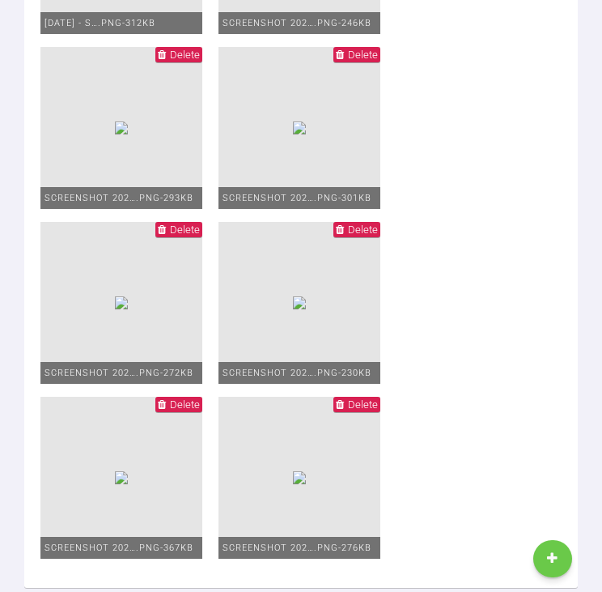
scroll to position [2031, 0]
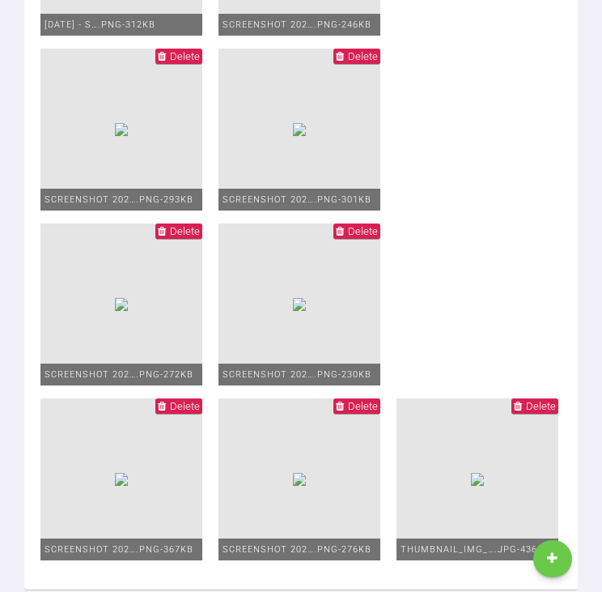
click at [481, 292] on ul "Delete Document 9.pdf - 24KB Delete [DATE] - S….png - 359KB Delete [DATE] - S….…" at bounding box center [300, 136] width 521 height 874
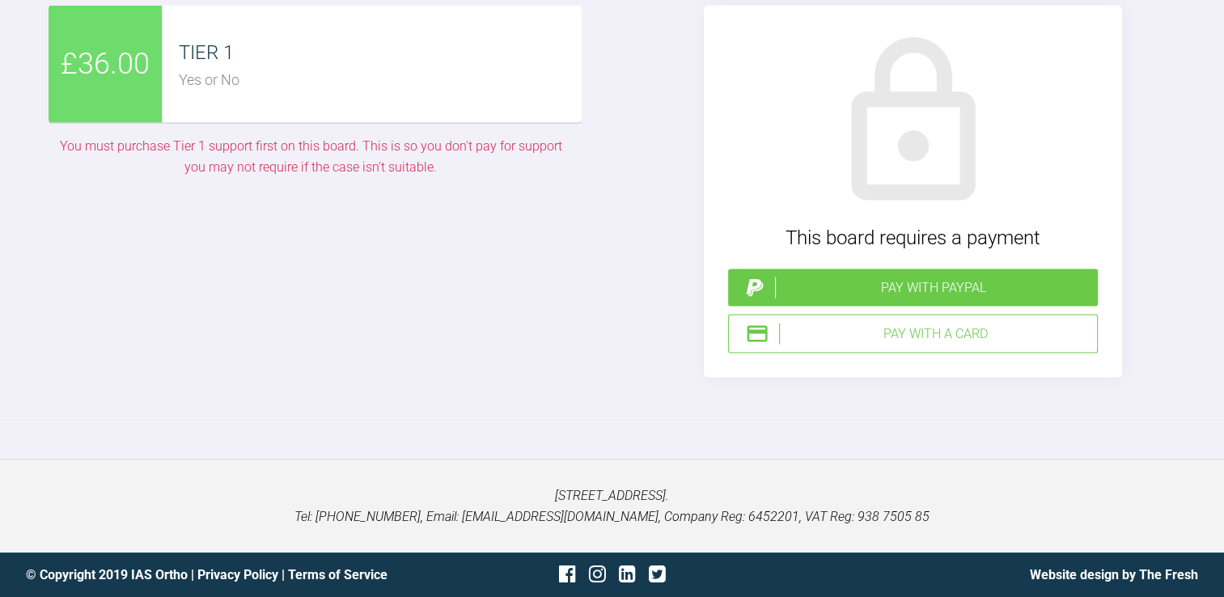
scroll to position [3586, 0]
click at [243, 112] on div "TIER 1 Yes or No" at bounding box center [372, 64] width 418 height 117
click at [112, 68] on span "£36.00" at bounding box center [105, 64] width 89 height 47
click at [823, 328] on div "Pay with a Card" at bounding box center [935, 334] width 312 height 21
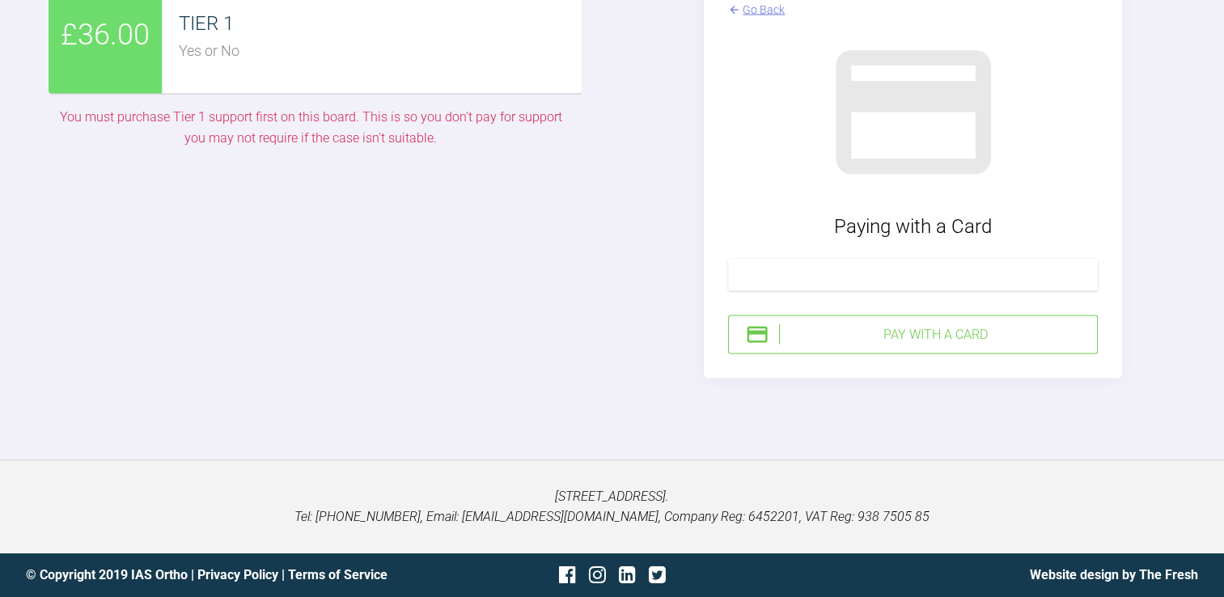
scroll to position [3577, 0]
click at [905, 346] on div "Pay with a Card" at bounding box center [935, 334] width 312 height 21
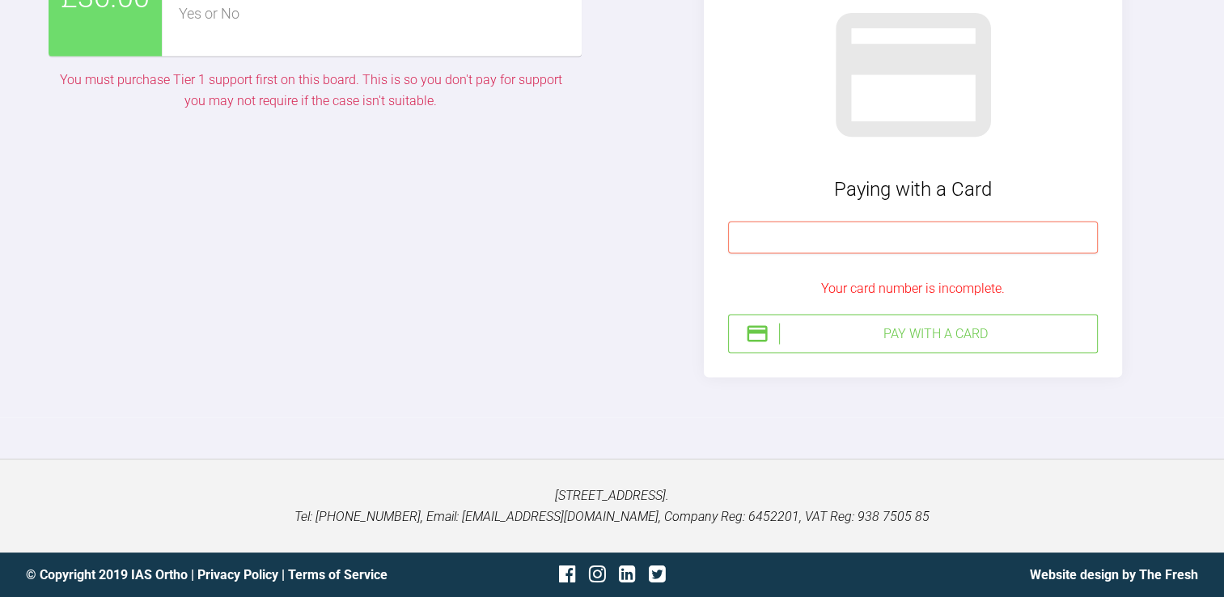
click at [686, 303] on div "Go Back Paying with a Card Your card number is incomplete. Pay with a Card" at bounding box center [913, 158] width 525 height 439
click at [575, 322] on div "£36.00 TIER 1 Yes or No You must purchase Tier 1 support first on this board. T…" at bounding box center [612, 158] width 1127 height 439
click at [951, 387] on div "£36.00 TIER 1 Yes or No You must purchase Tier 1 support first on this board. T…" at bounding box center [612, 159] width 1224 height 520
click at [815, 333] on div "Pay with a Card" at bounding box center [935, 334] width 312 height 21
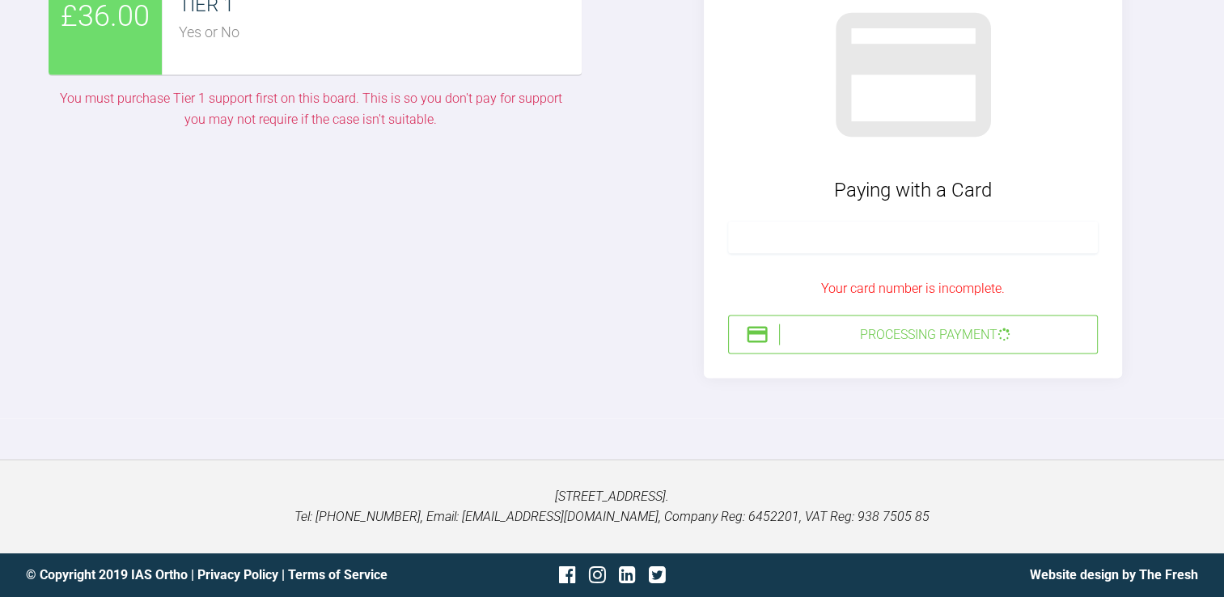
scroll to position [3633, 0]
click at [803, 278] on div "Your card number is incomplete." at bounding box center [913, 288] width 370 height 21
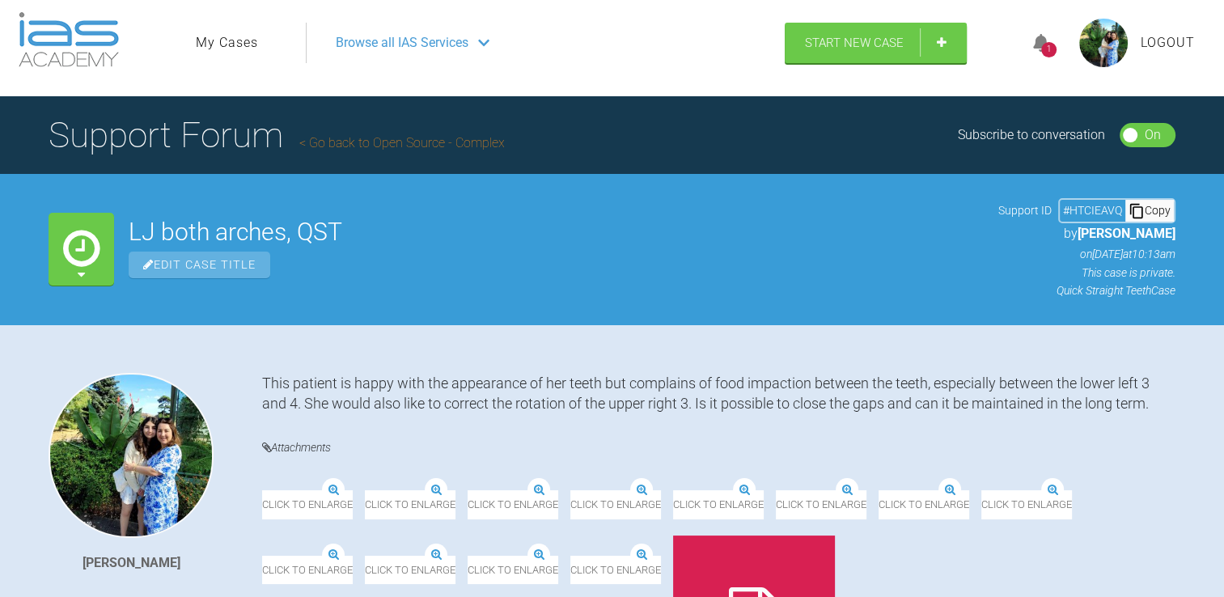
scroll to position [10, 0]
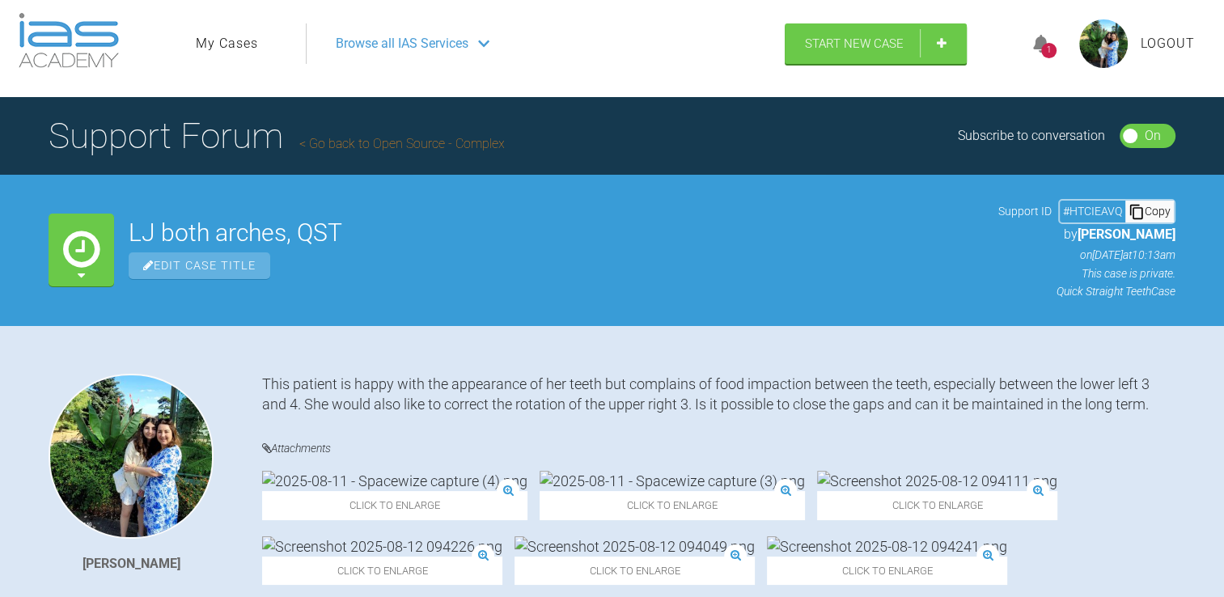
click at [1048, 44] on div "1" at bounding box center [1048, 50] width 15 height 15
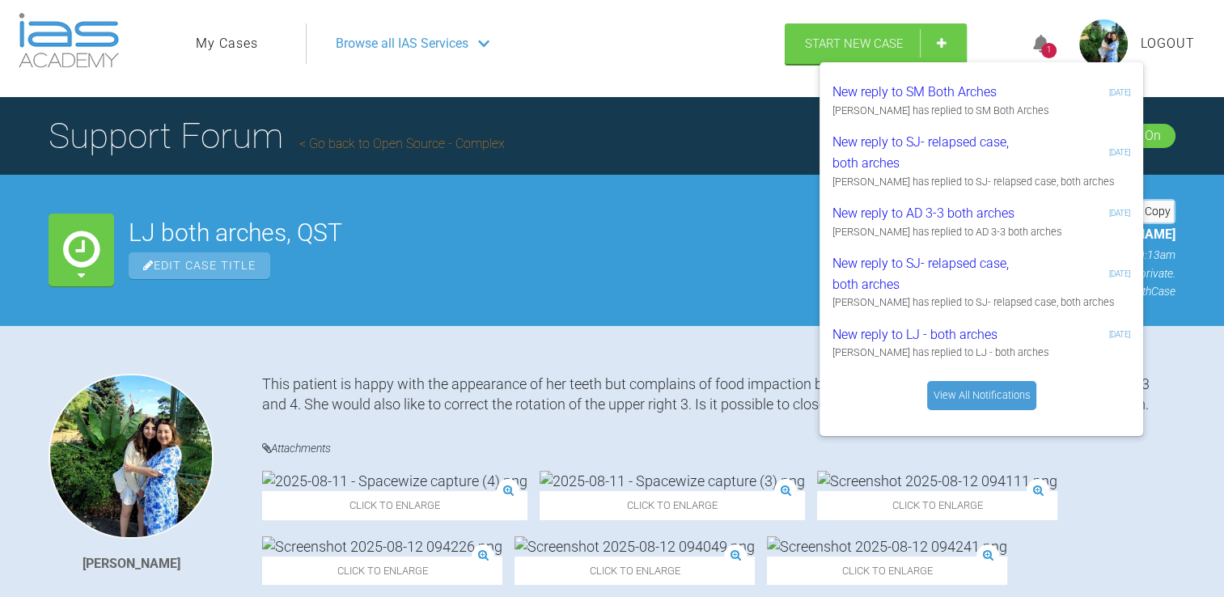
scroll to position [0, 0]
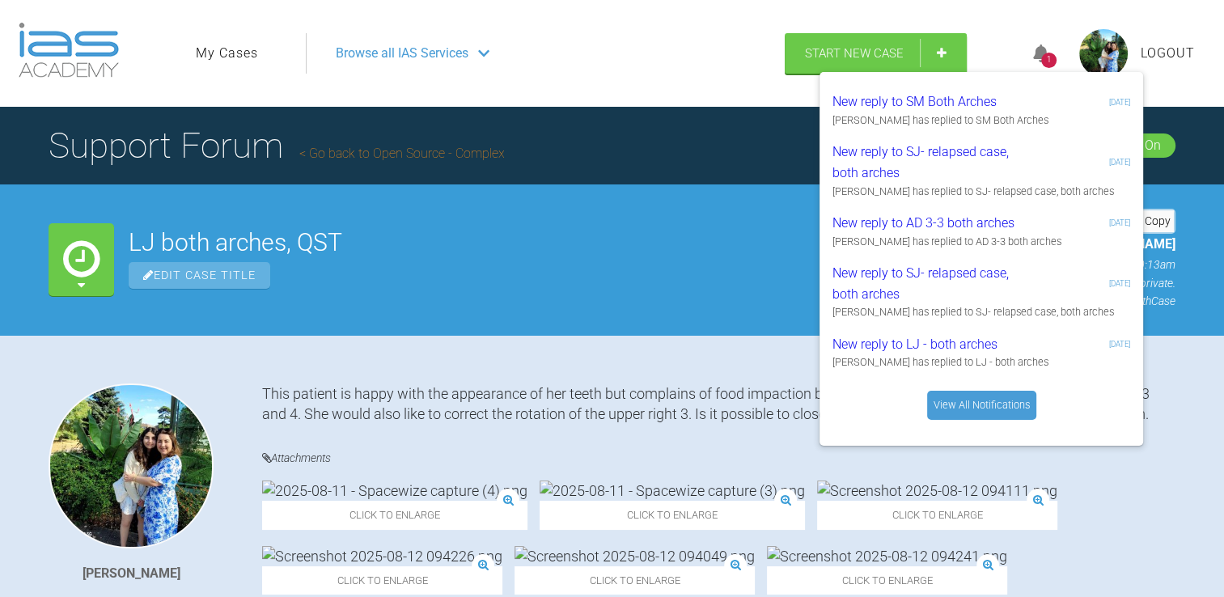
click at [652, 301] on div "LJ both arches, QST Edit Case Title Support ID # HTCIEAVQ Copy by [PERSON_NAME]…" at bounding box center [652, 259] width 1047 height 101
click at [569, 53] on div "Browse all IAS Services" at bounding box center [538, 53] width 435 height 40
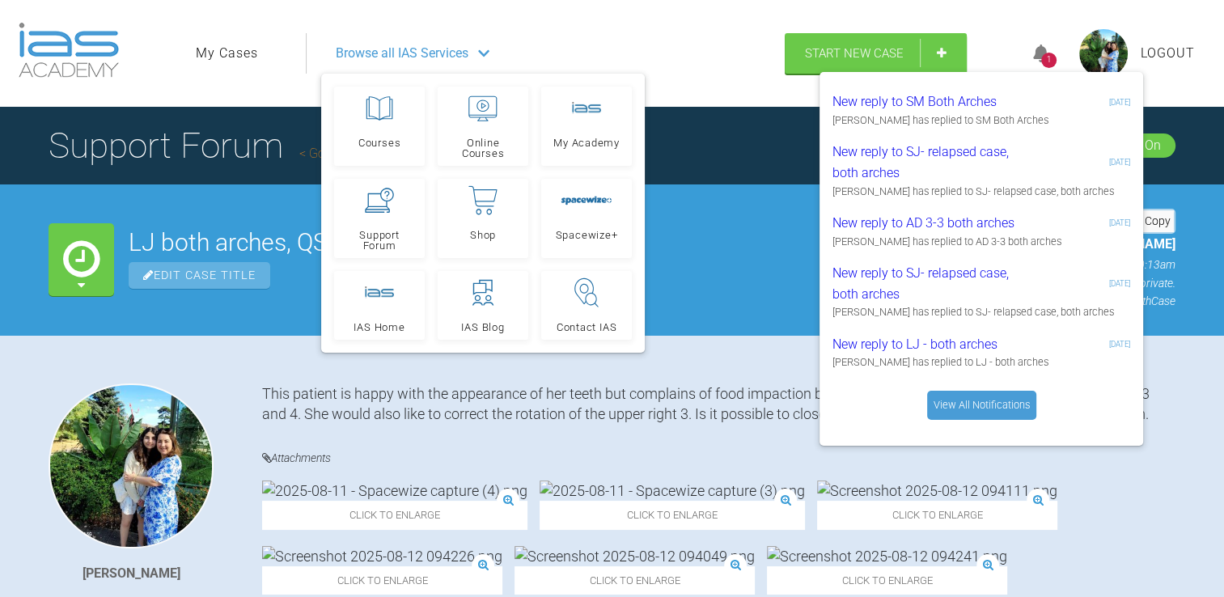
click at [1033, 47] on icon at bounding box center [1041, 54] width 16 height 19
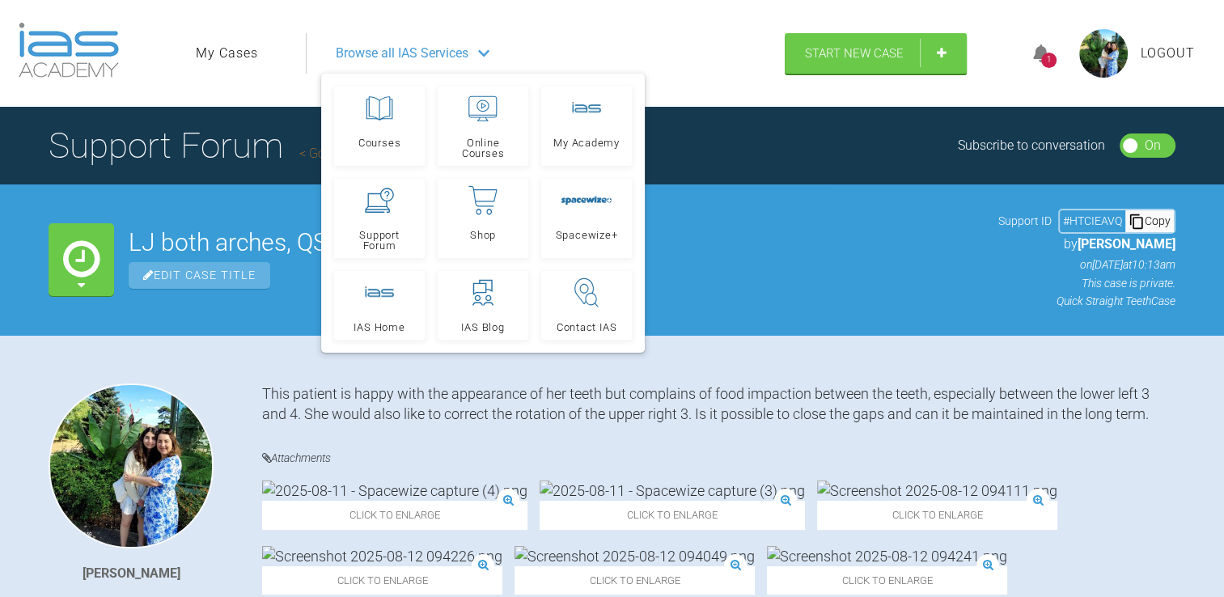
click at [435, 44] on span "Browse all IAS Services" at bounding box center [402, 53] width 133 height 21
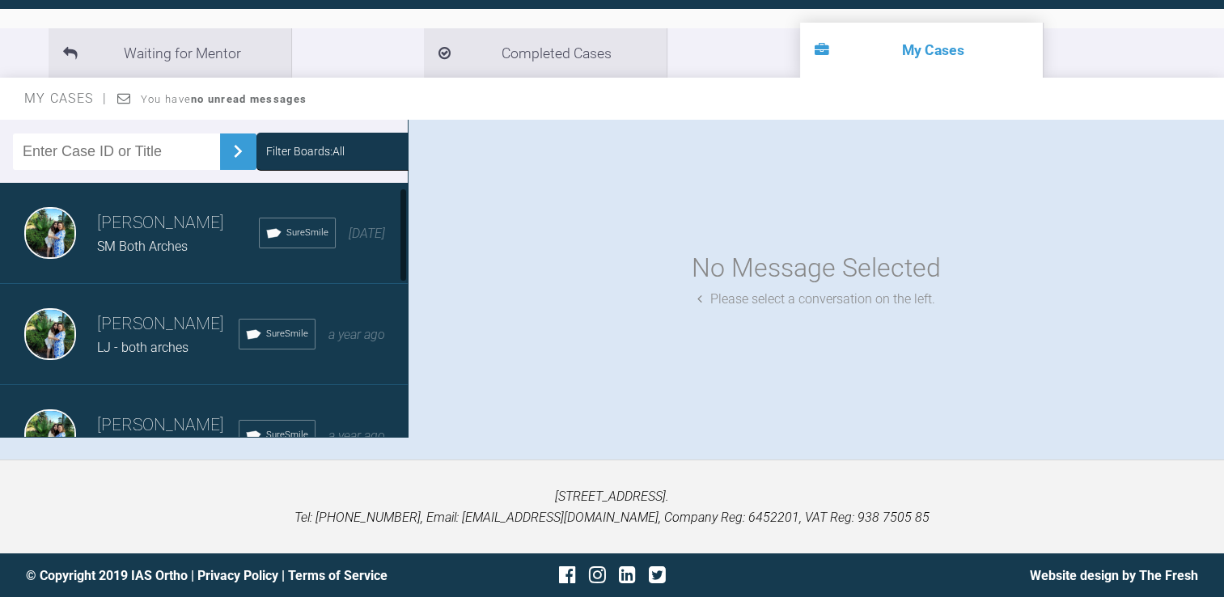
scroll to position [28, 0]
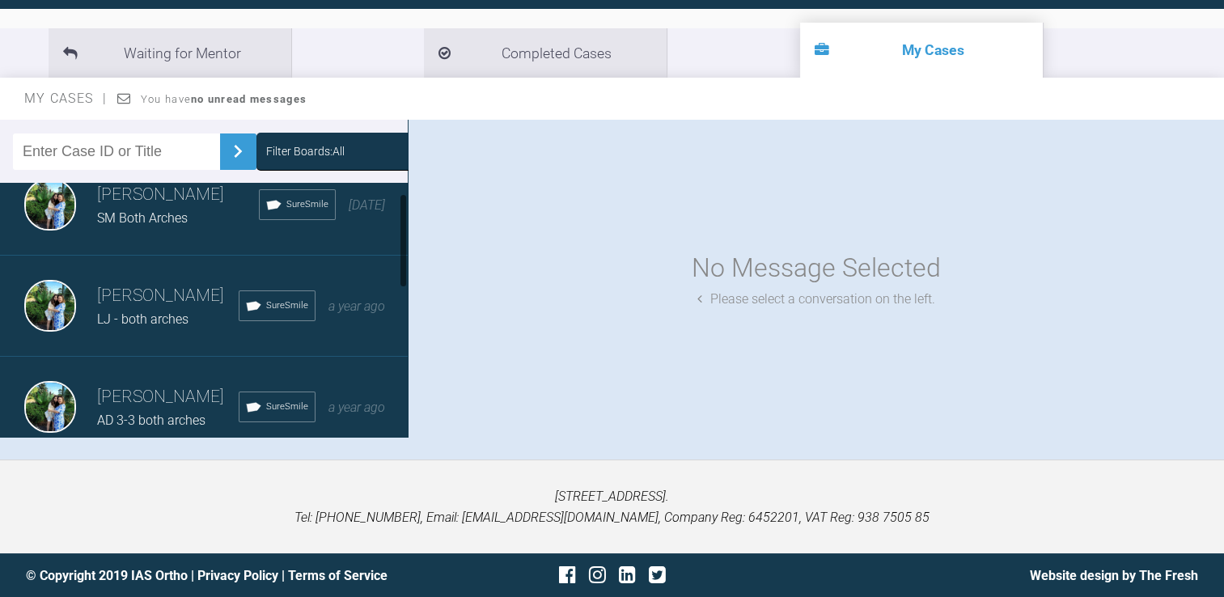
click at [139, 343] on div "Shilan Jaf LJ - both arches SureSmile a year ago" at bounding box center [210, 306] width 420 height 101
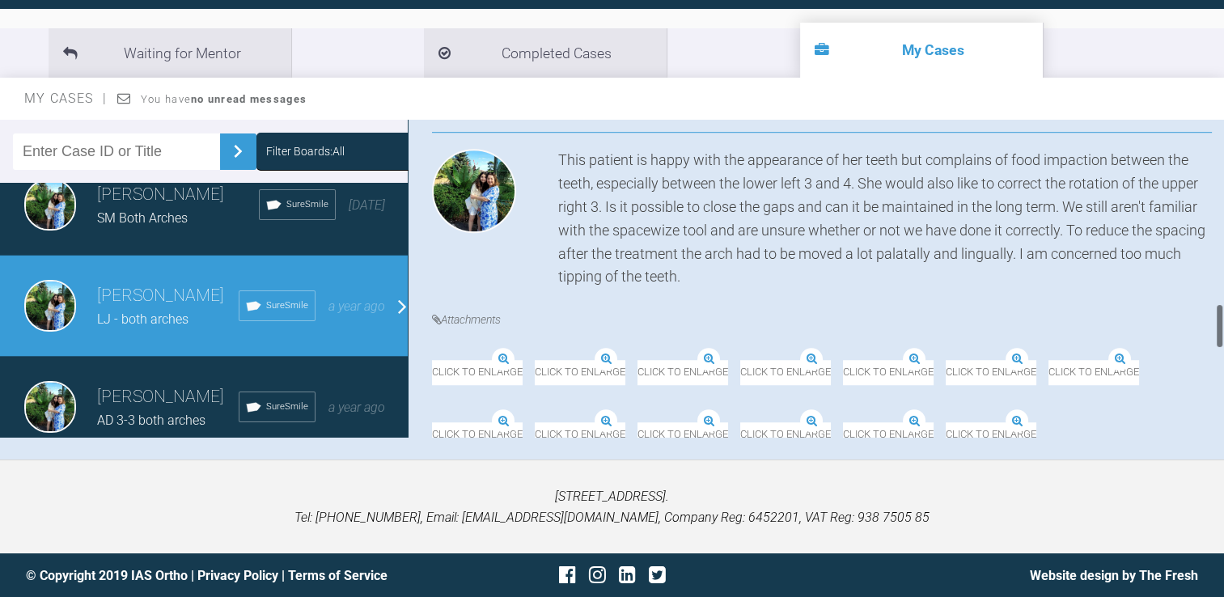
scroll to position [1252, 0]
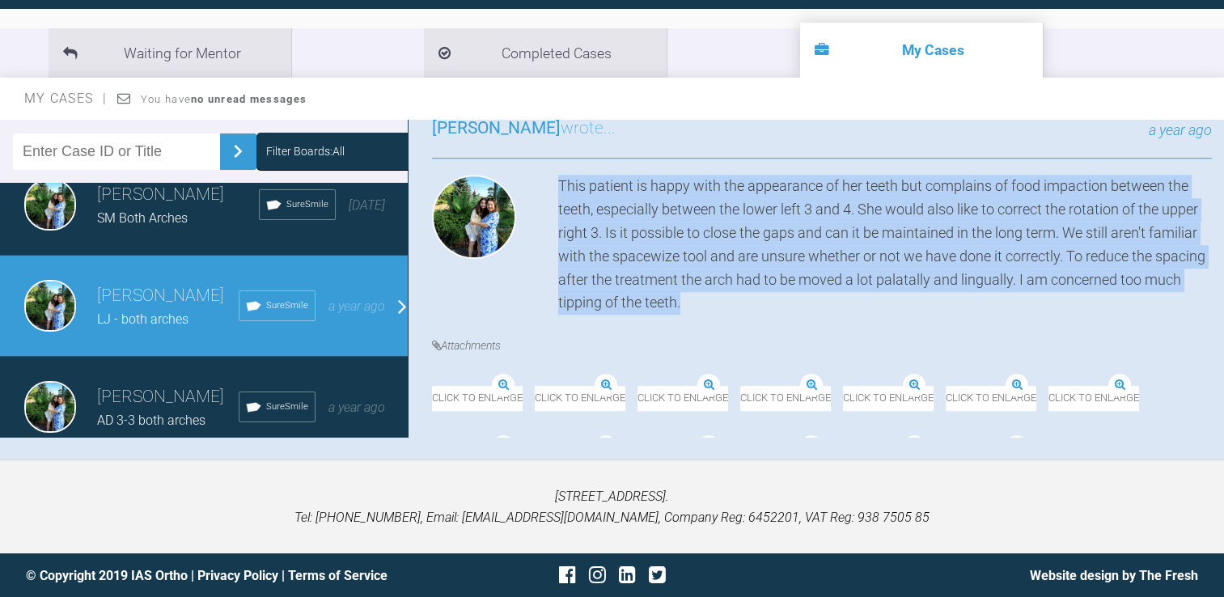
drag, startPoint x: 559, startPoint y: 178, endPoint x: 746, endPoint y: 298, distance: 222.0
click at [746, 298] on div "This patient is happy with the appearance of her teeth but complains of food im…" at bounding box center [885, 245] width 654 height 140
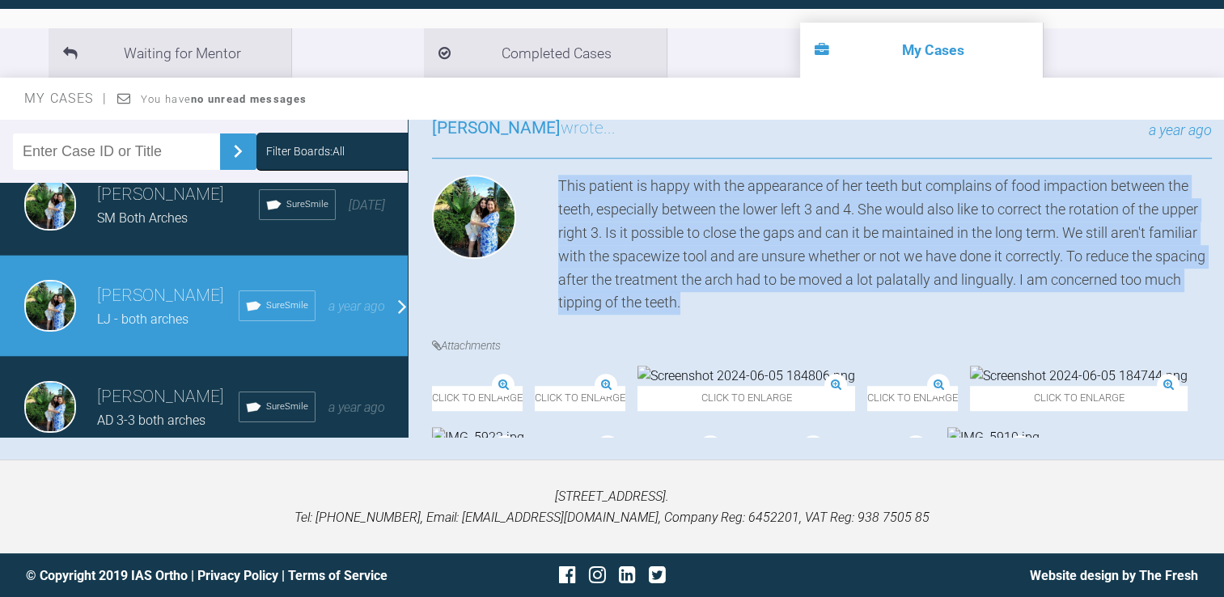
drag, startPoint x: 746, startPoint y: 298, endPoint x: 694, endPoint y: 274, distance: 56.9
copy div "This patient is happy with the appearance of her teeth but complains of food im…"
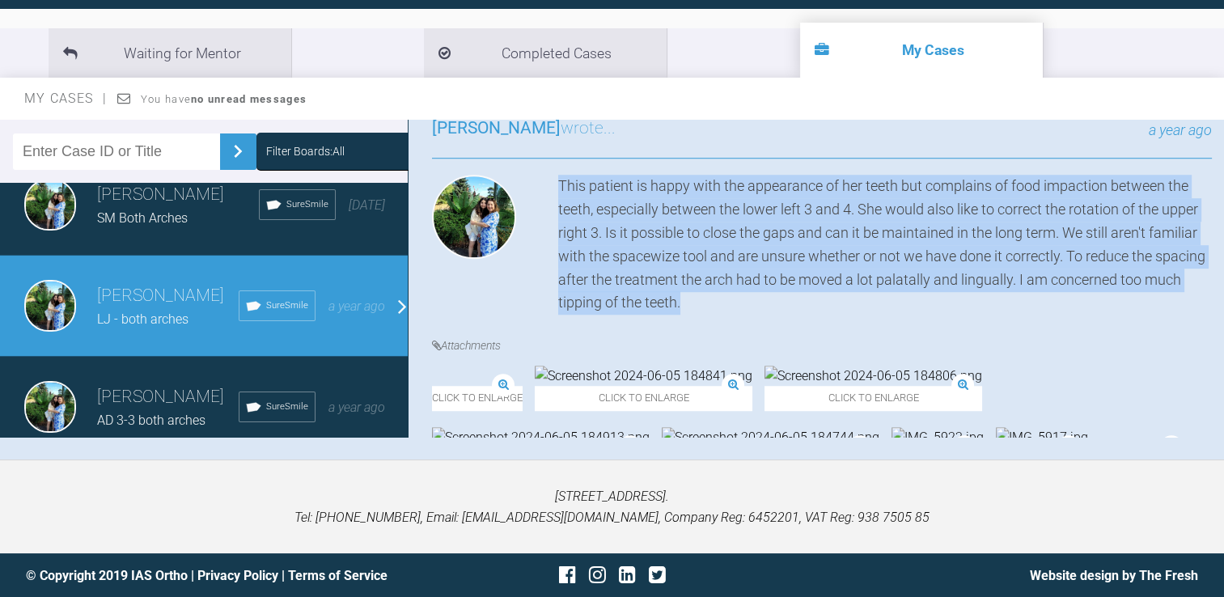
copy div "This patient is happy with the appearance of her teeth but complains of food im…"
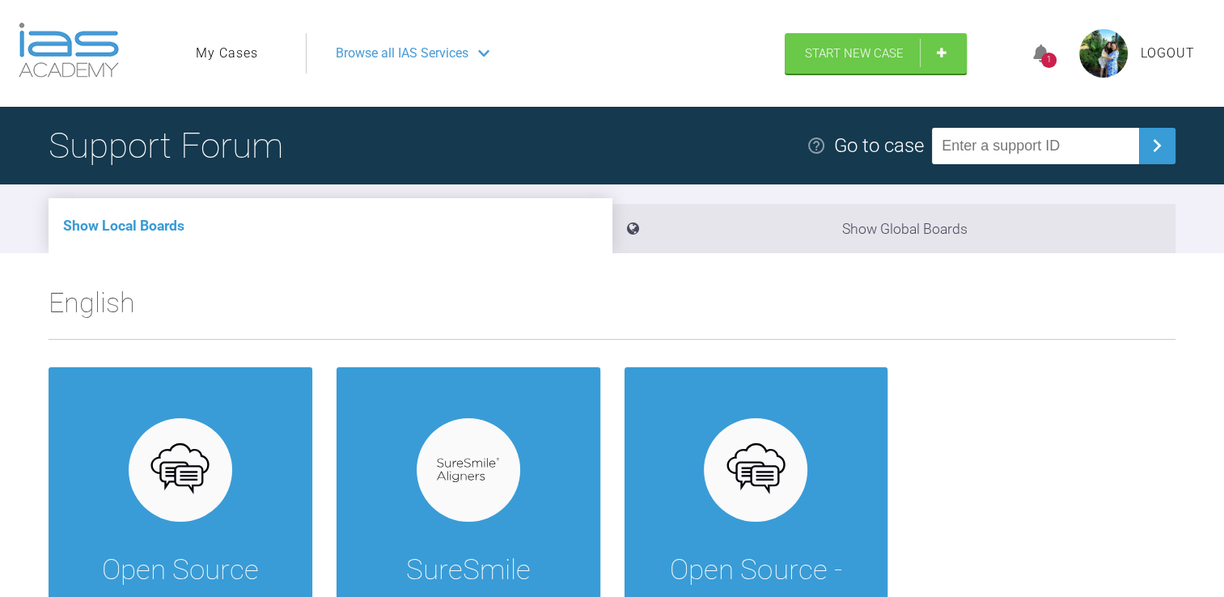
click at [205, 54] on link "My Cases" at bounding box center [227, 53] width 62 height 21
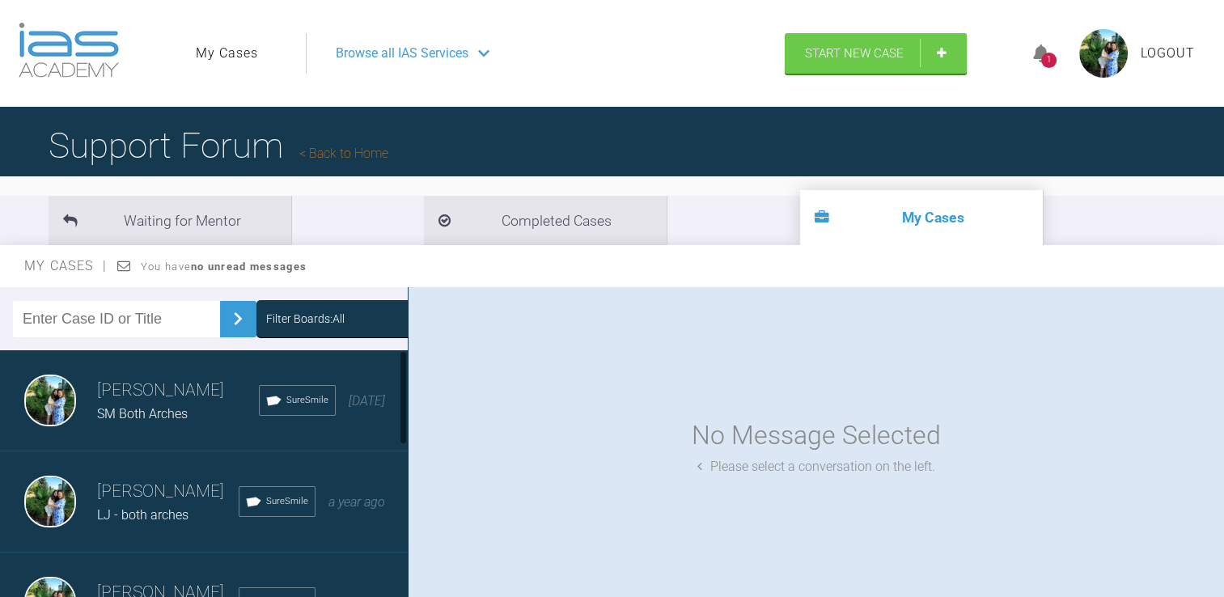
scroll to position [104, 0]
click at [189, 400] on h3 "[PERSON_NAME]" at bounding box center [168, 389] width 142 height 28
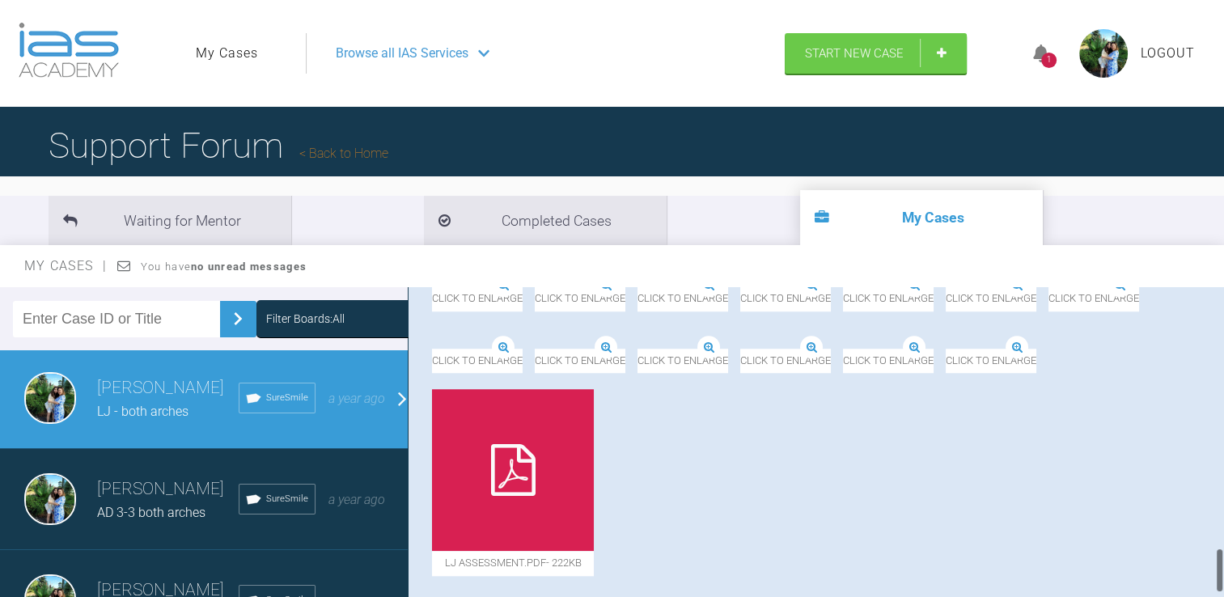
scroll to position [1809, 0]
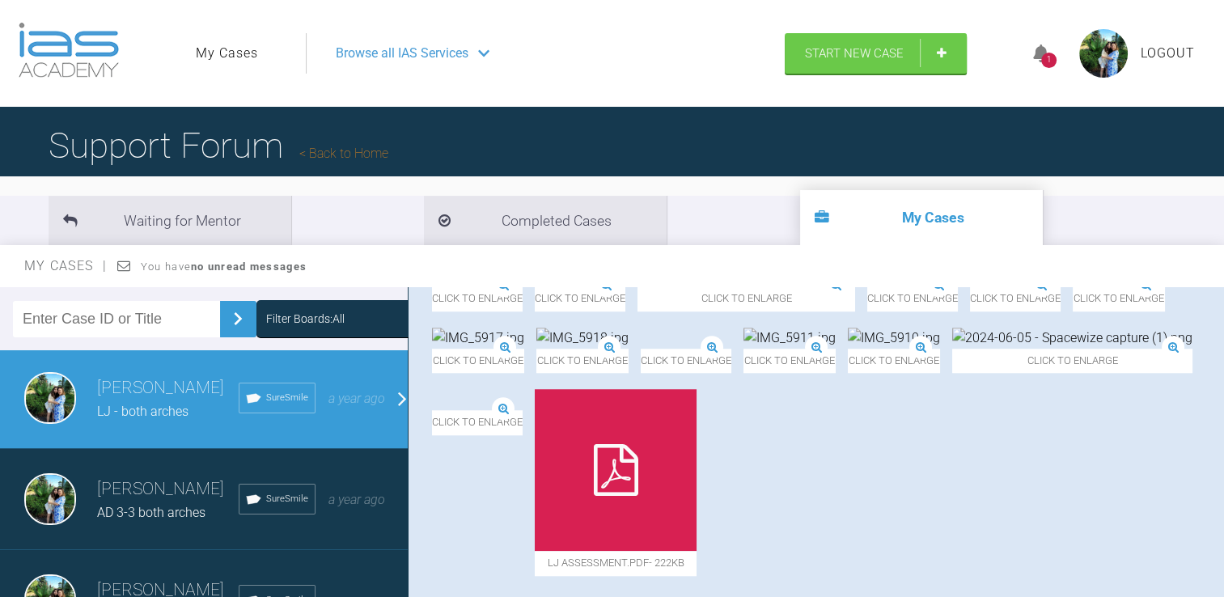
click at [744, 349] on img at bounding box center [790, 338] width 92 height 21
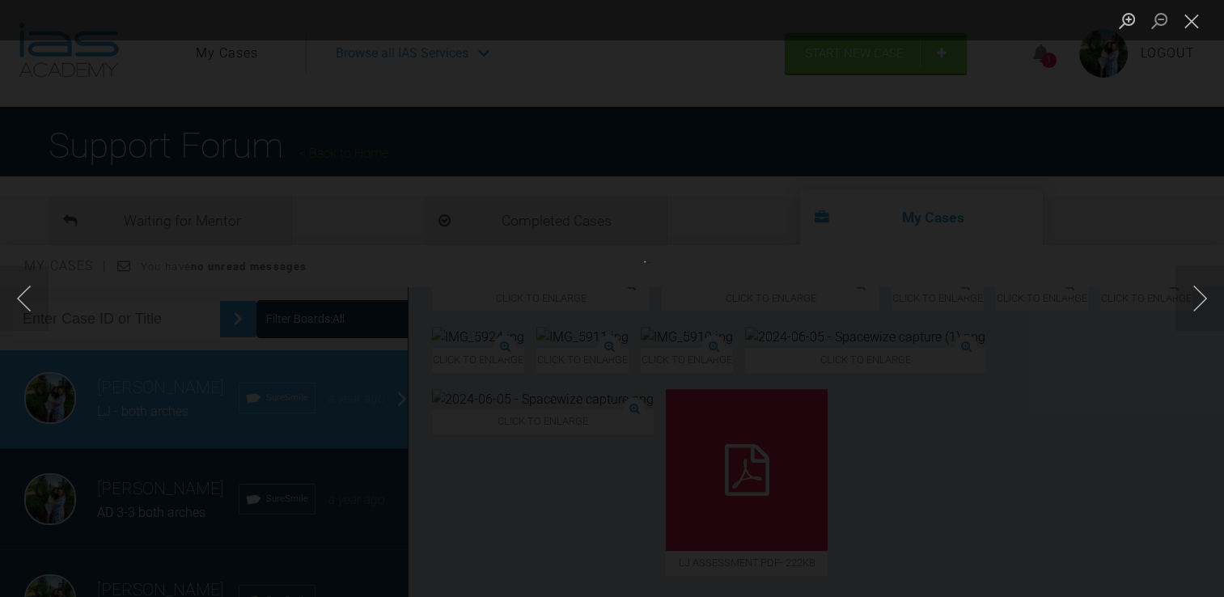
click at [939, 494] on div "Lightbox" at bounding box center [612, 298] width 1224 height 597
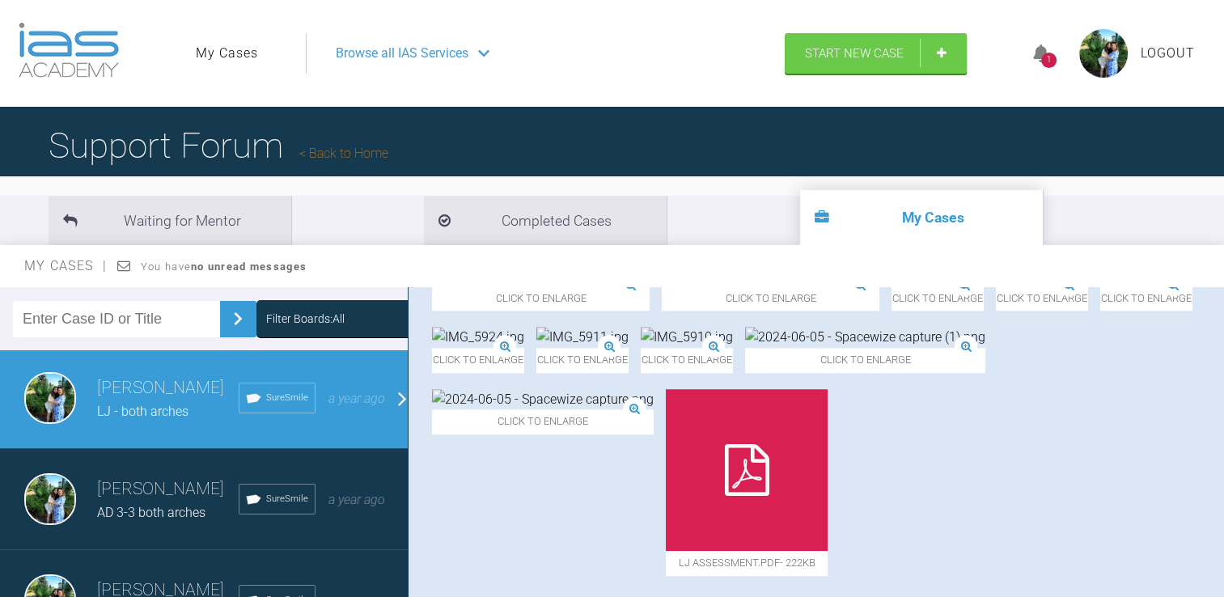
click at [733, 348] on img at bounding box center [687, 337] width 92 height 21
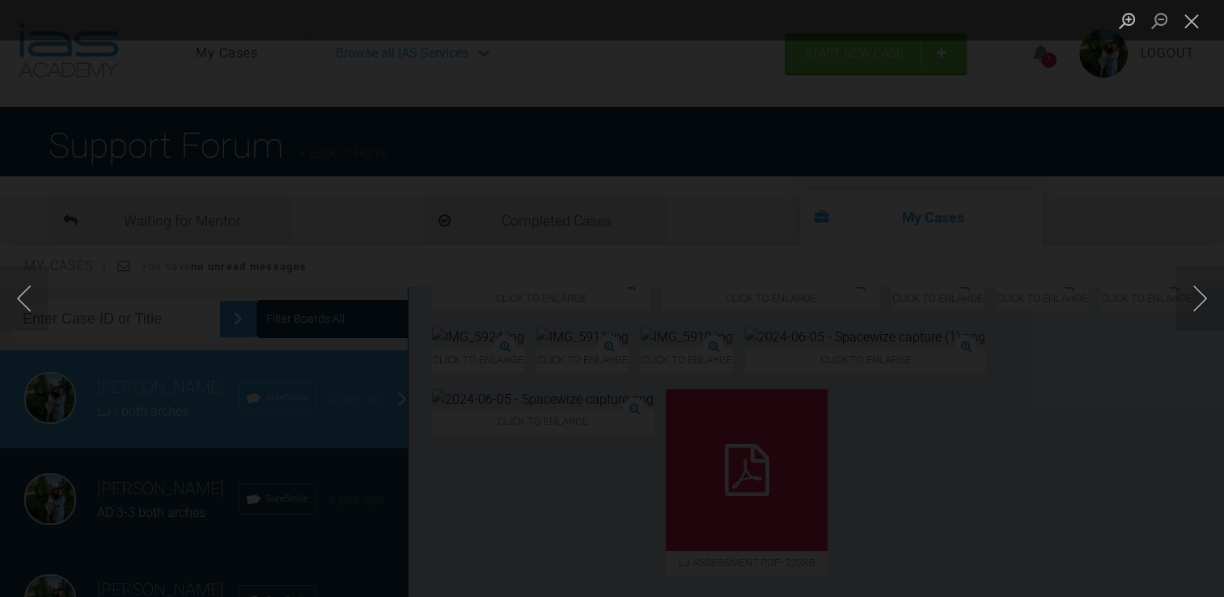
click at [831, 405] on div "Lightbox" at bounding box center [612, 298] width 1224 height 597
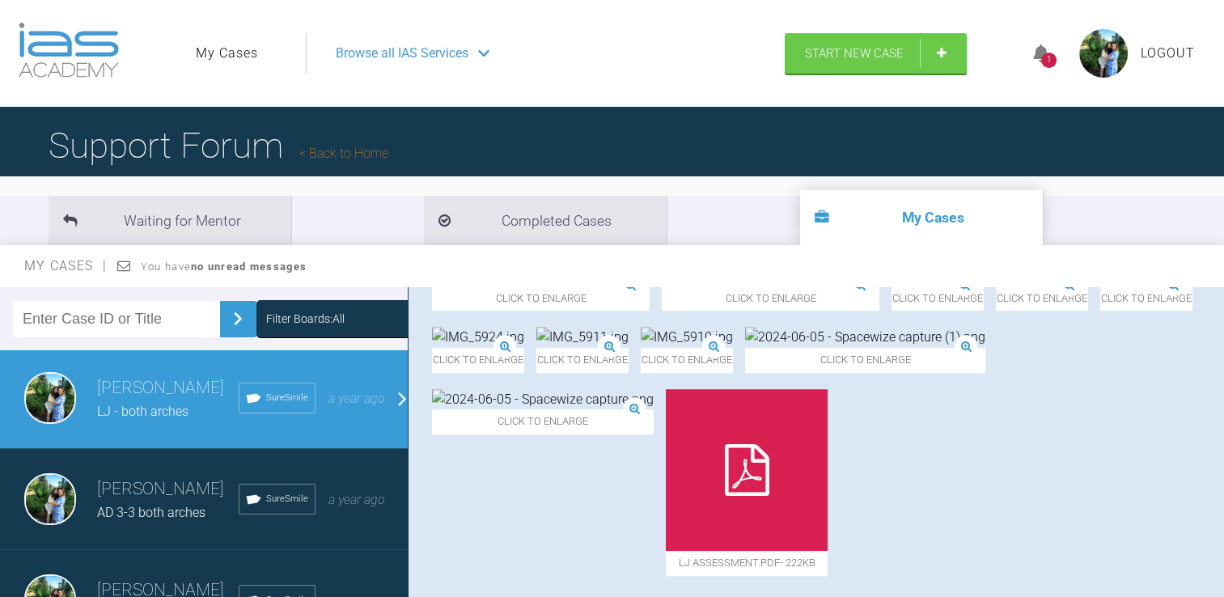
click at [485, 337] on img at bounding box center [478, 337] width 92 height 21
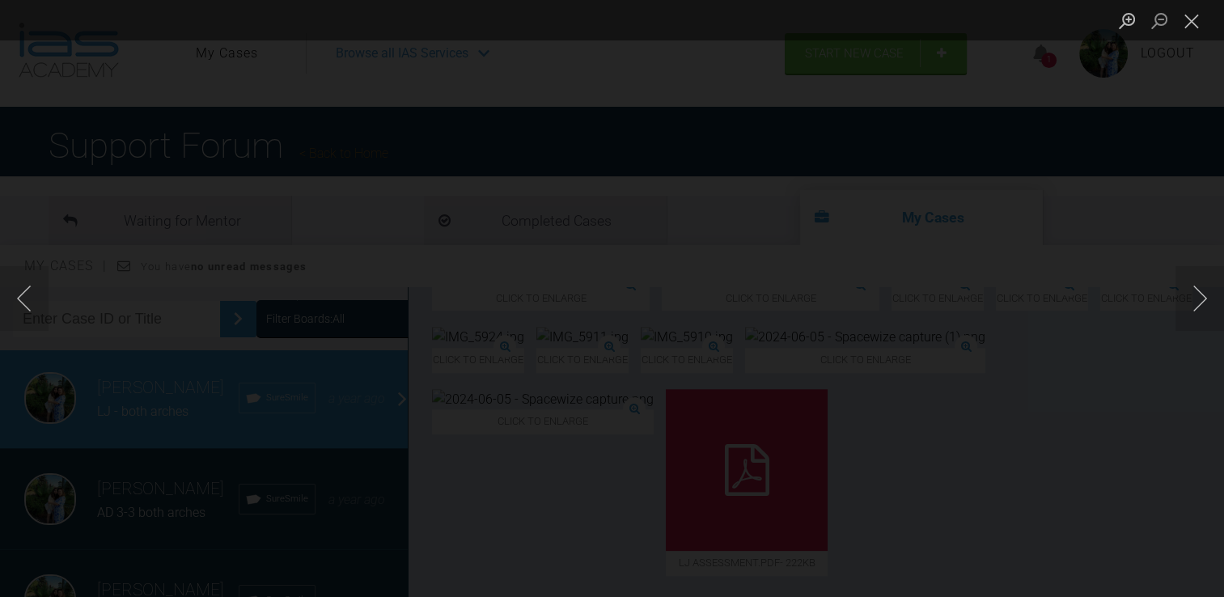
click at [707, 427] on div "Lightbox" at bounding box center [612, 298] width 1224 height 597
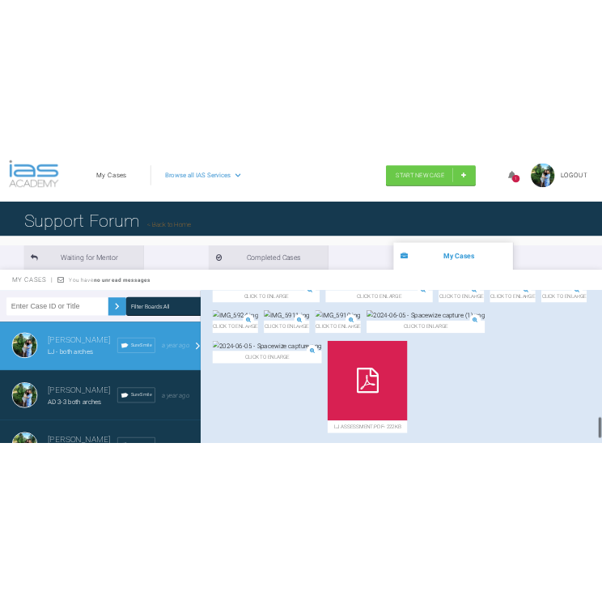
scroll to position [1780, 0]
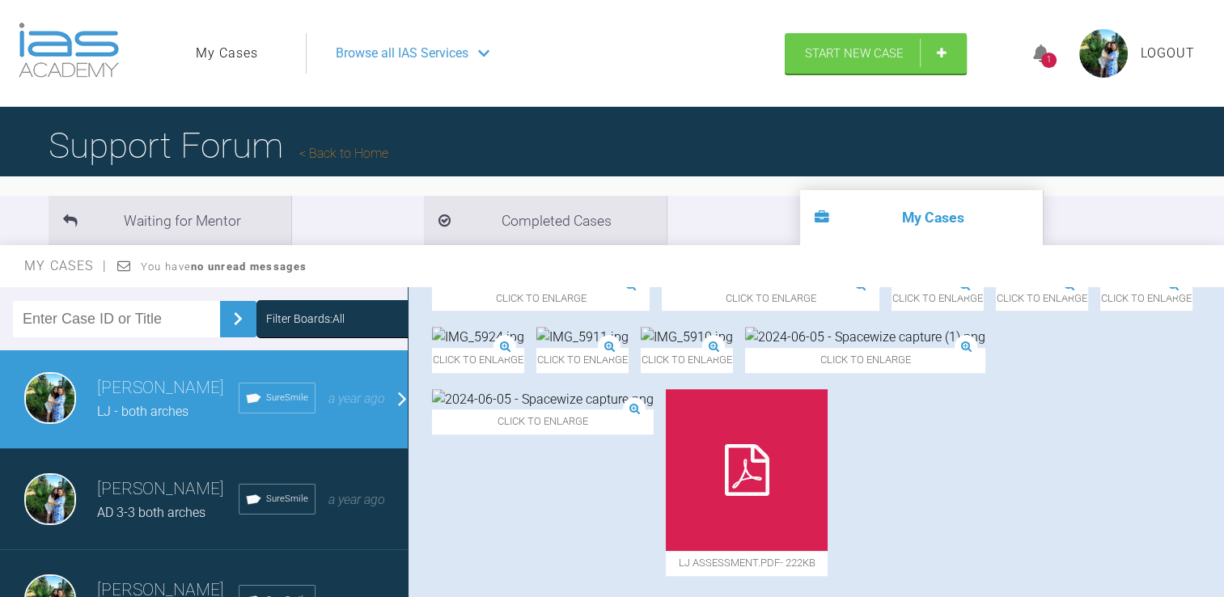
click at [733, 348] on img at bounding box center [687, 337] width 92 height 21
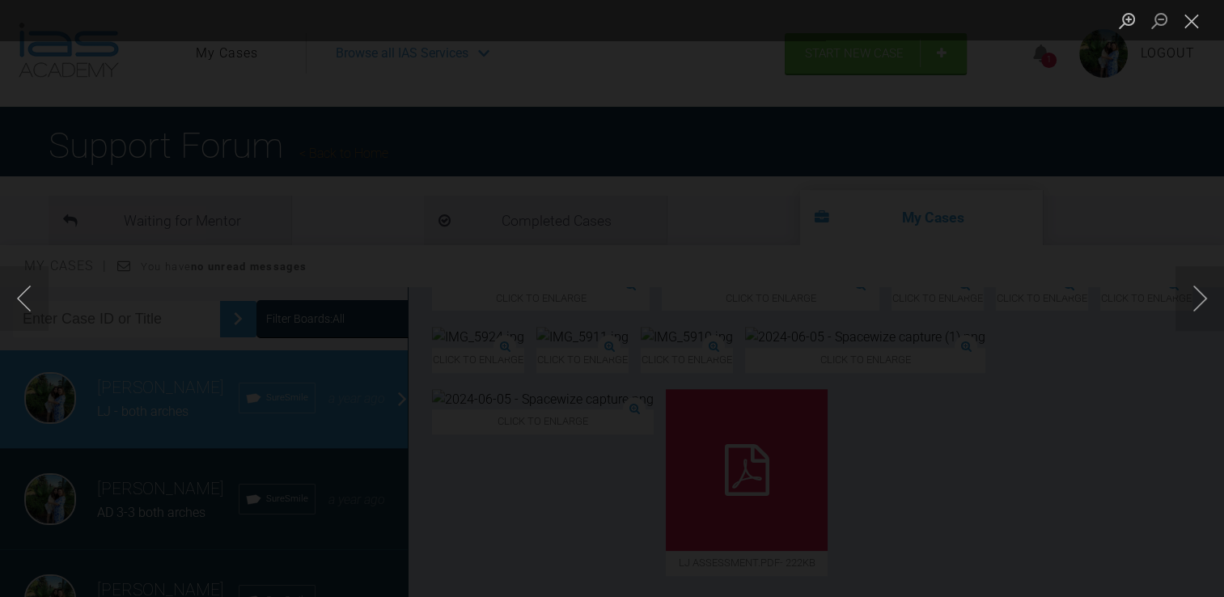
click at [945, 431] on div "Lightbox" at bounding box center [612, 298] width 1224 height 597
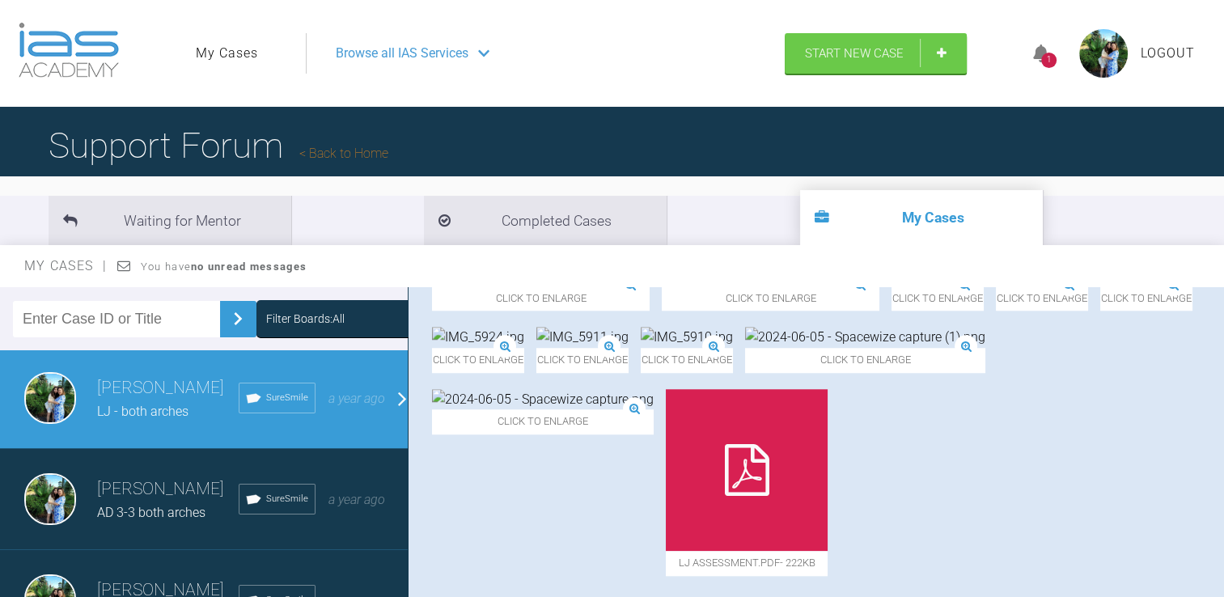
click at [501, 348] on img at bounding box center [478, 337] width 92 height 21
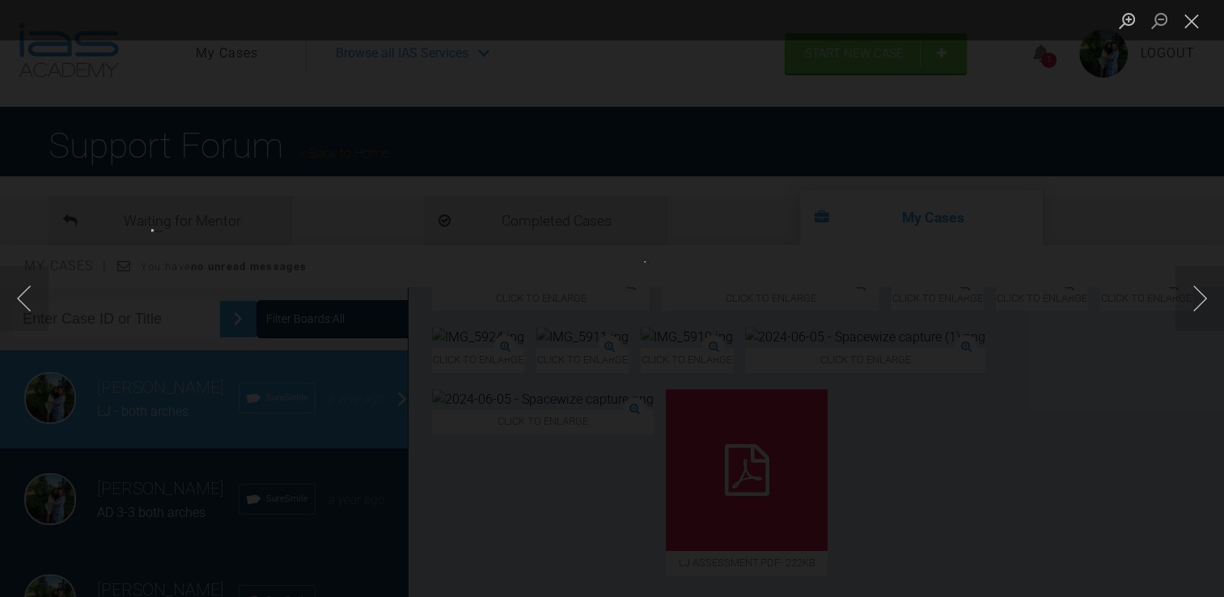
click at [930, 504] on div "Lightbox" at bounding box center [612, 298] width 1224 height 597
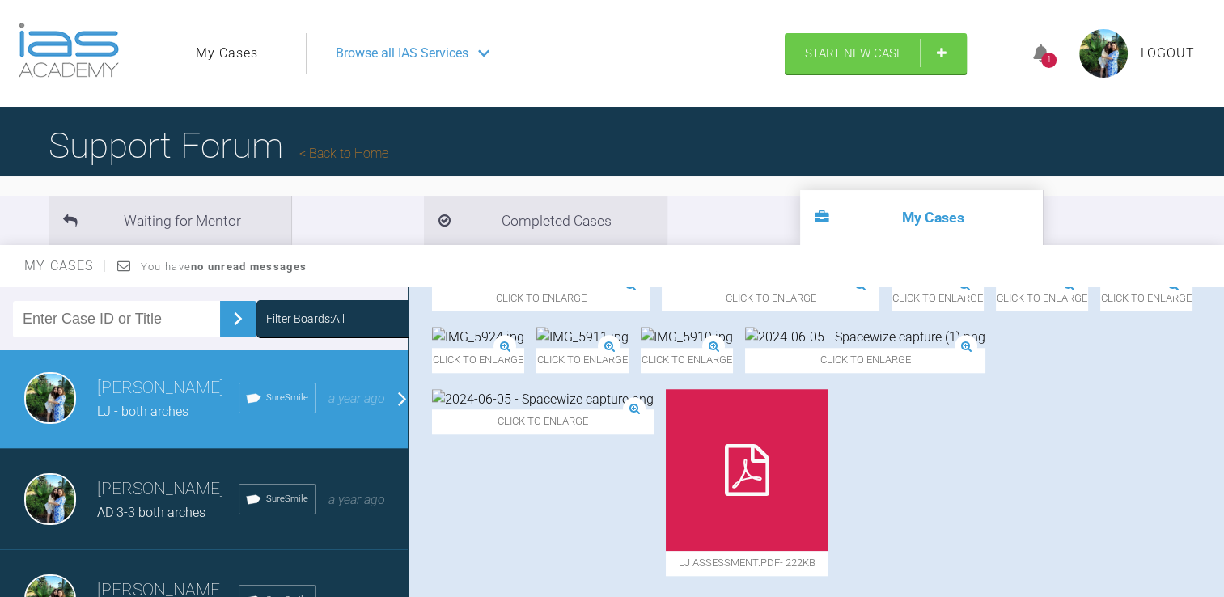
click at [1049, 56] on div "1" at bounding box center [1048, 60] width 15 height 15
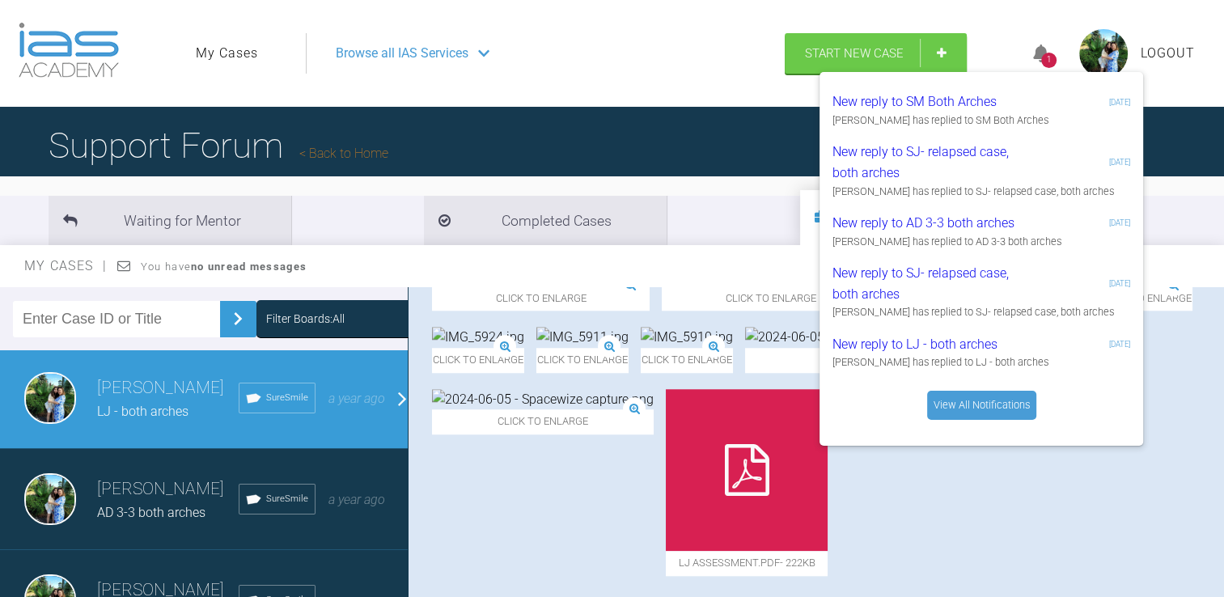
click at [1049, 56] on div "1" at bounding box center [1048, 60] width 15 height 15
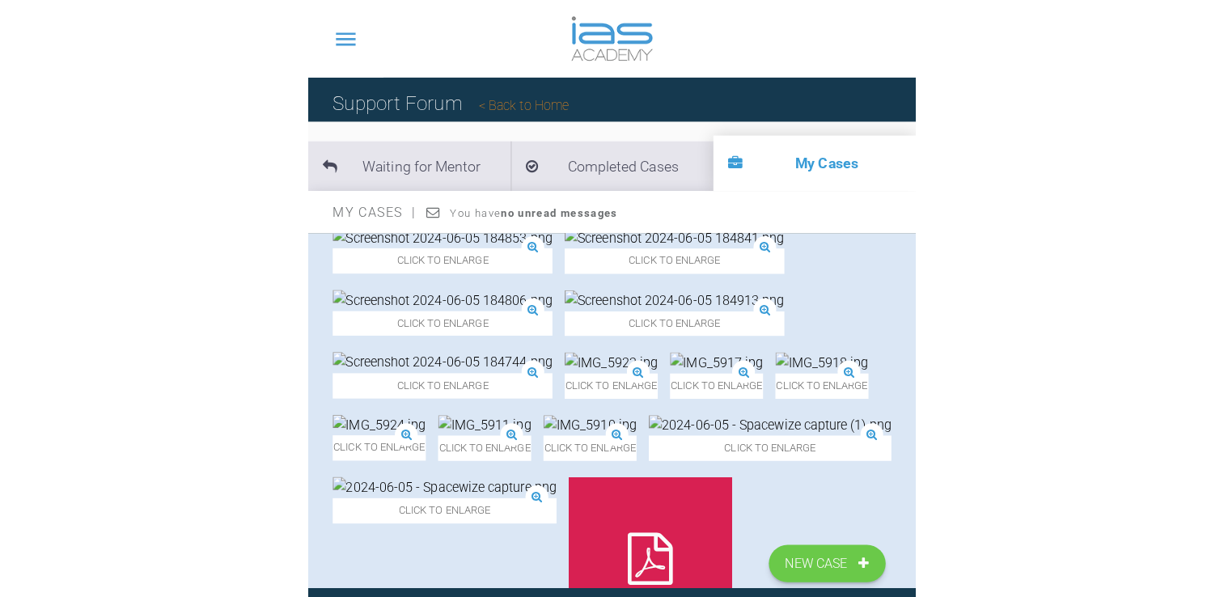
scroll to position [2081, 0]
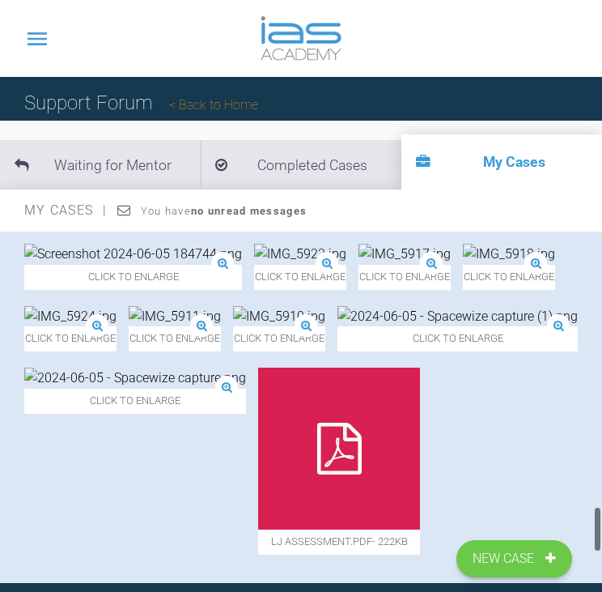
click at [249, 327] on img at bounding box center [279, 316] width 92 height 21
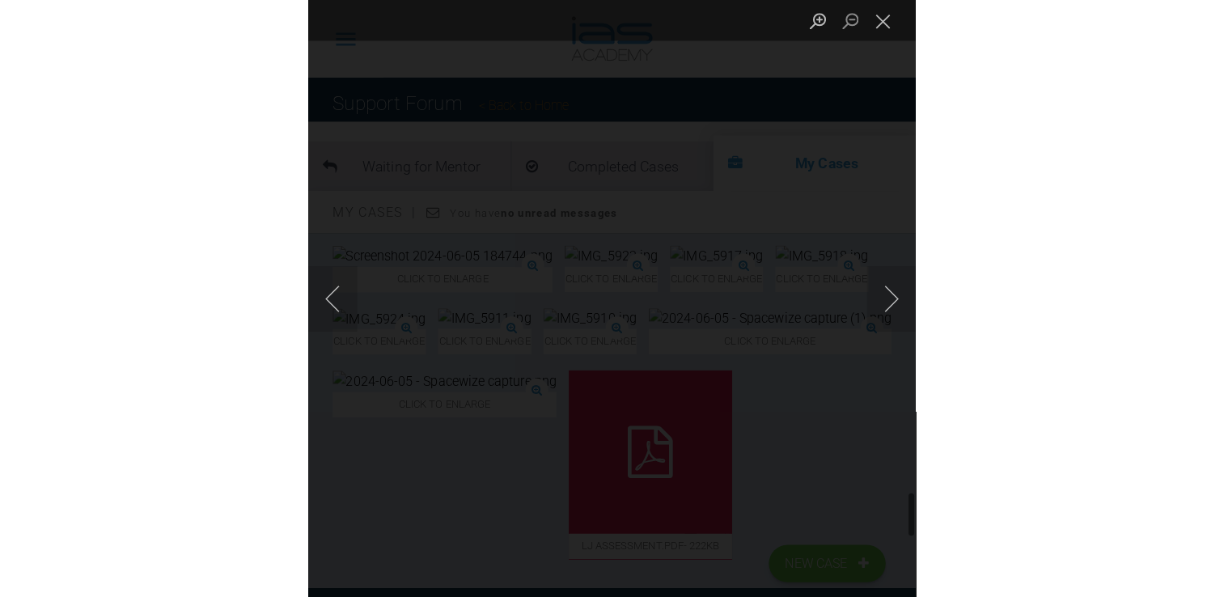
scroll to position [1780, 0]
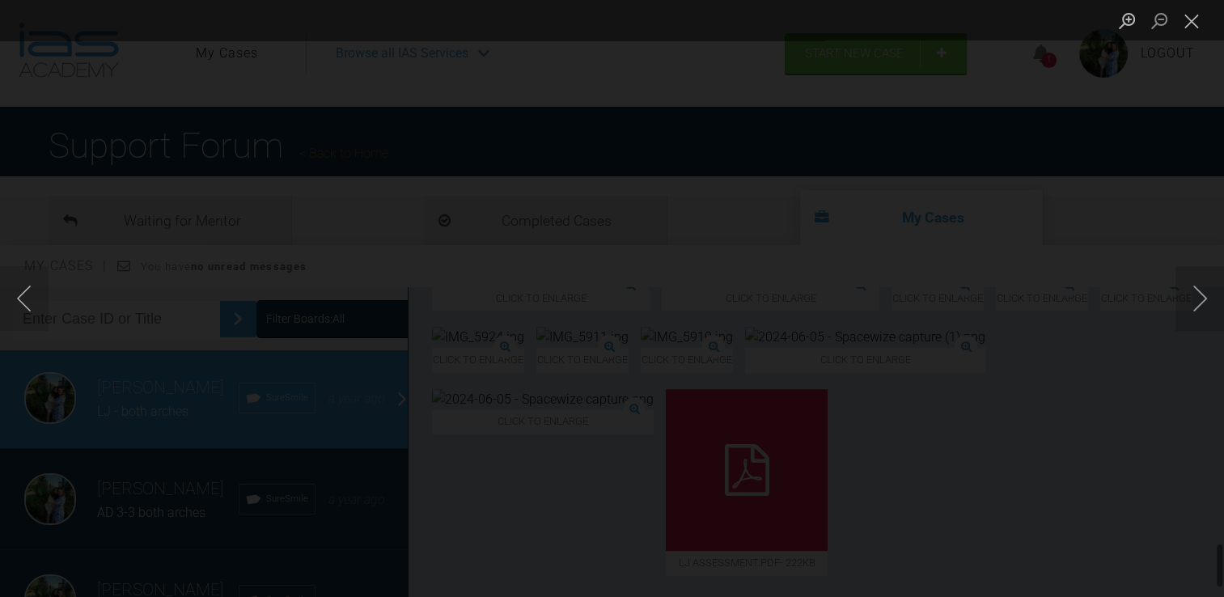
click at [1052, 153] on div "Lightbox" at bounding box center [612, 298] width 1224 height 597
